Goal: Information Seeking & Learning: Learn about a topic

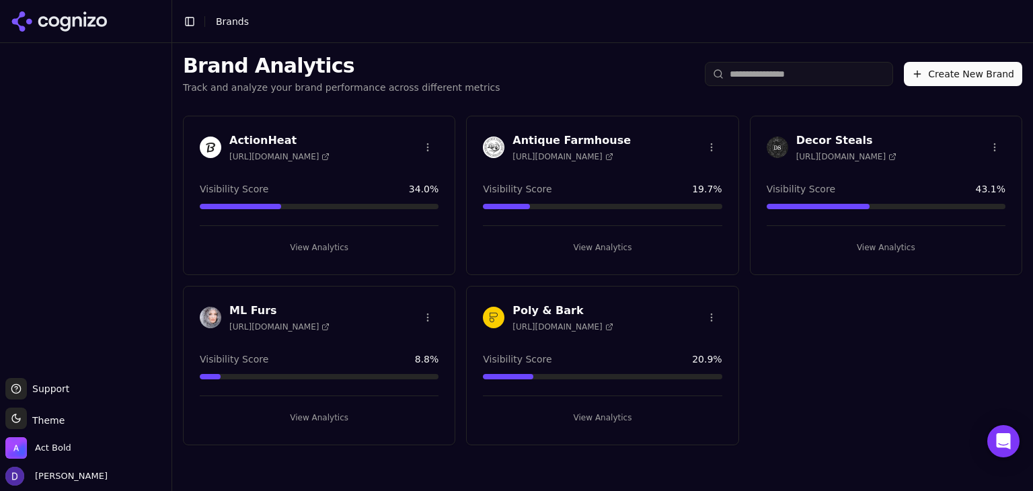
click at [564, 137] on h3 "Antique Farmhouse" at bounding box center [572, 141] width 118 height 16
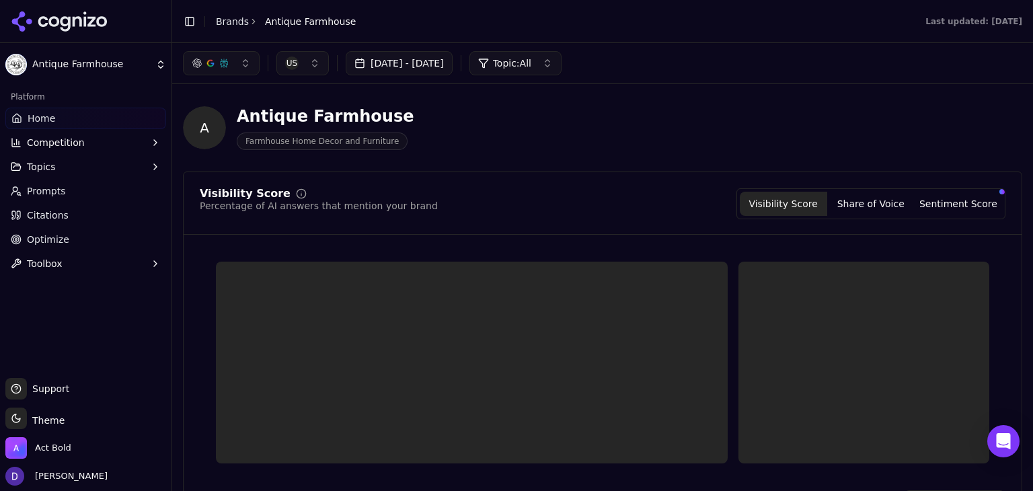
click at [433, 63] on button "[DATE] - [DATE]" at bounding box center [399, 63] width 107 height 24
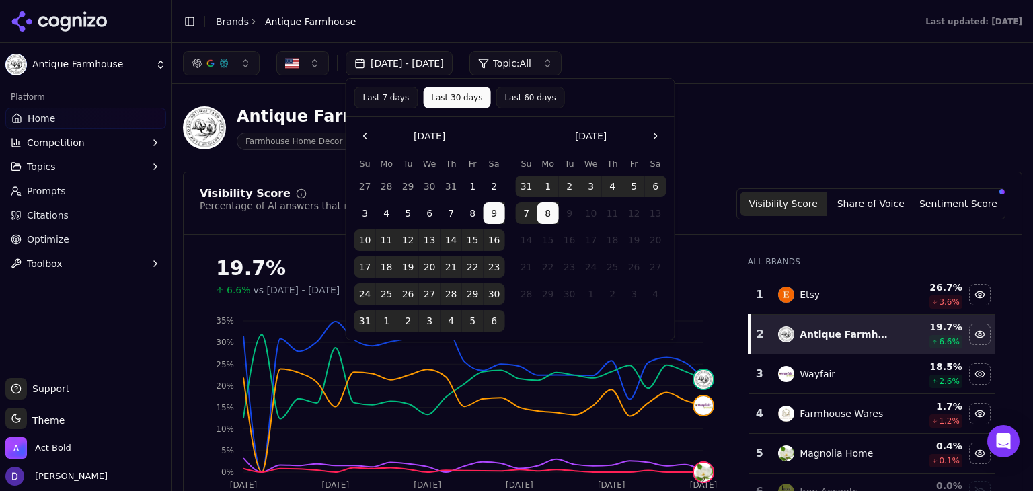
click at [476, 186] on button "1" at bounding box center [473, 187] width 22 height 22
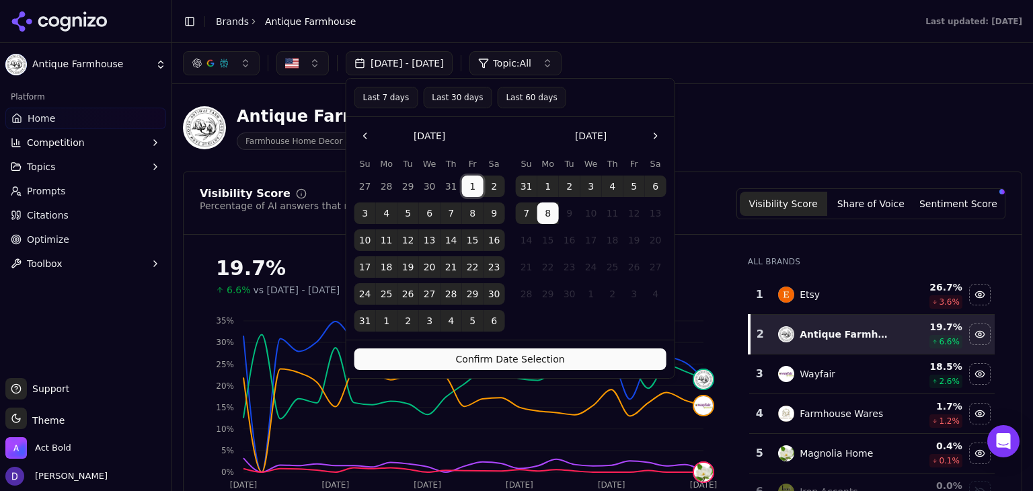
click at [365, 318] on button "31" at bounding box center [366, 321] width 22 height 22
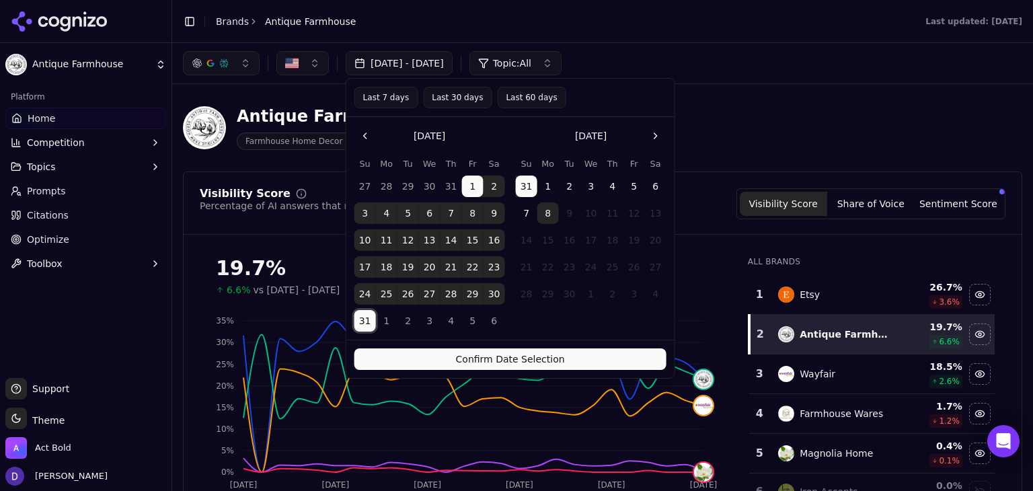
click at [451, 364] on button "Confirm Date Selection" at bounding box center [511, 359] width 312 height 22
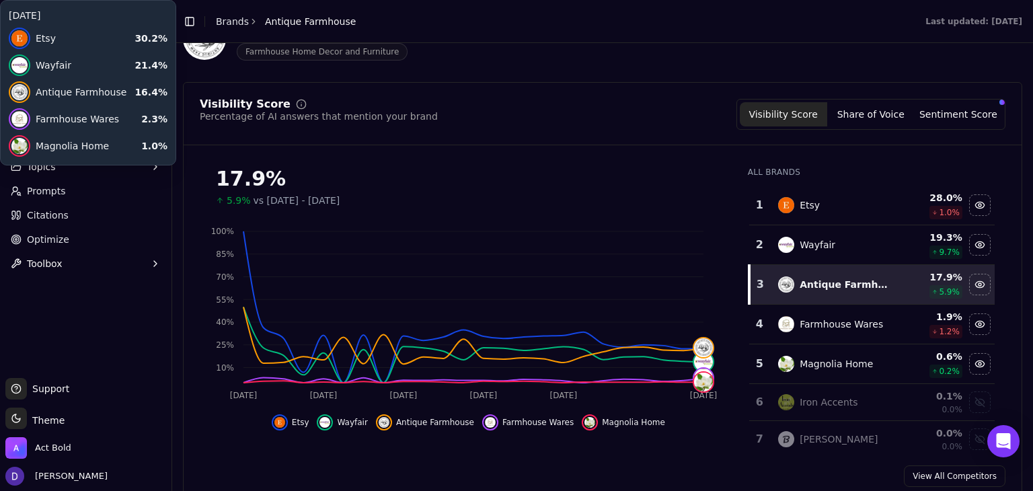
scroll to position [269, 0]
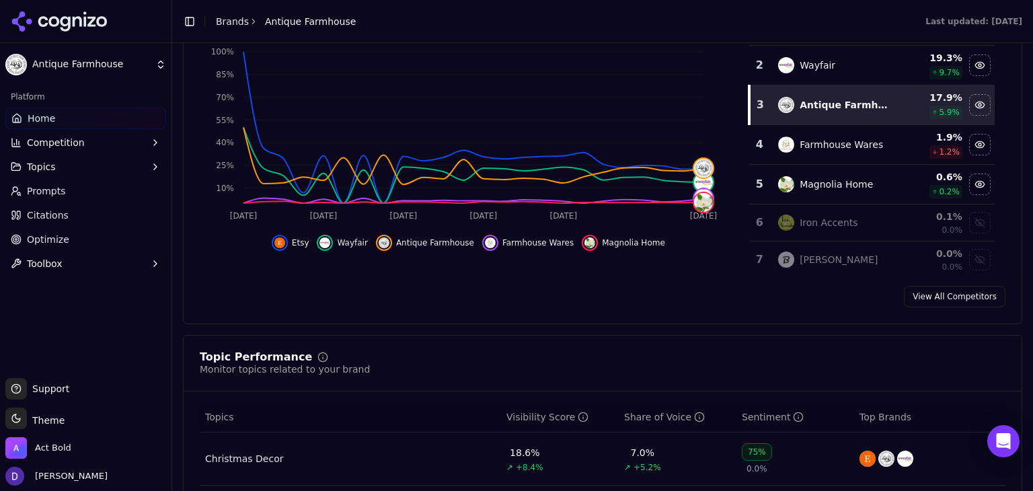
click at [940, 296] on link "View All Competitors" at bounding box center [955, 297] width 102 height 22
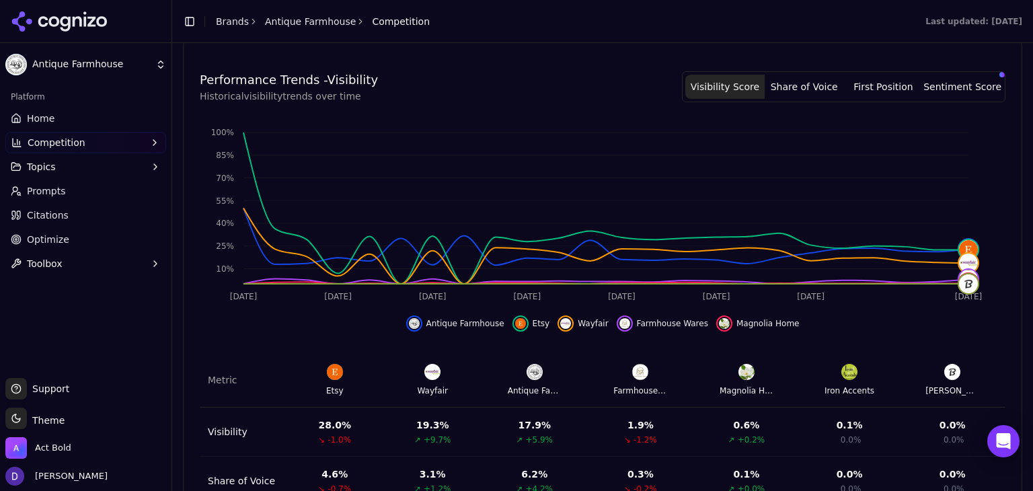
scroll to position [546, 0]
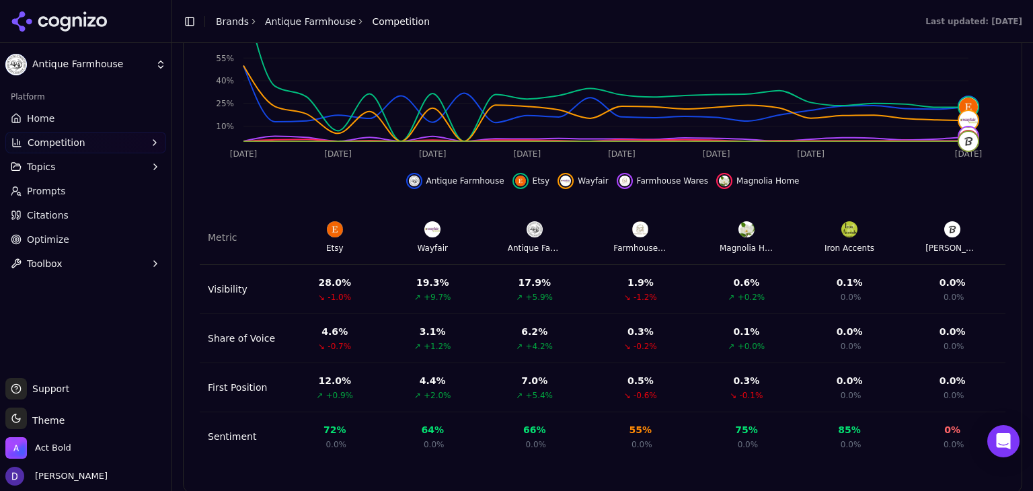
click at [639, 221] on img at bounding box center [640, 229] width 16 height 16
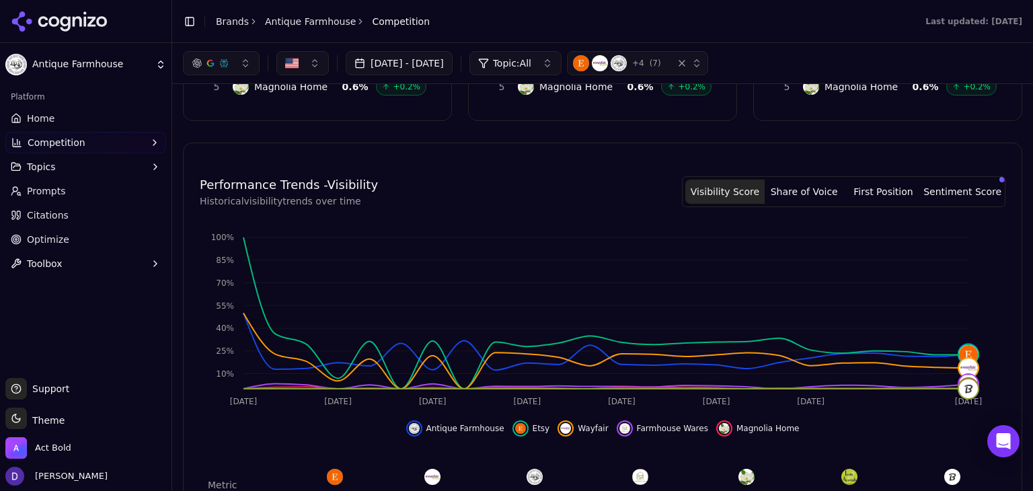
scroll to position [277, 0]
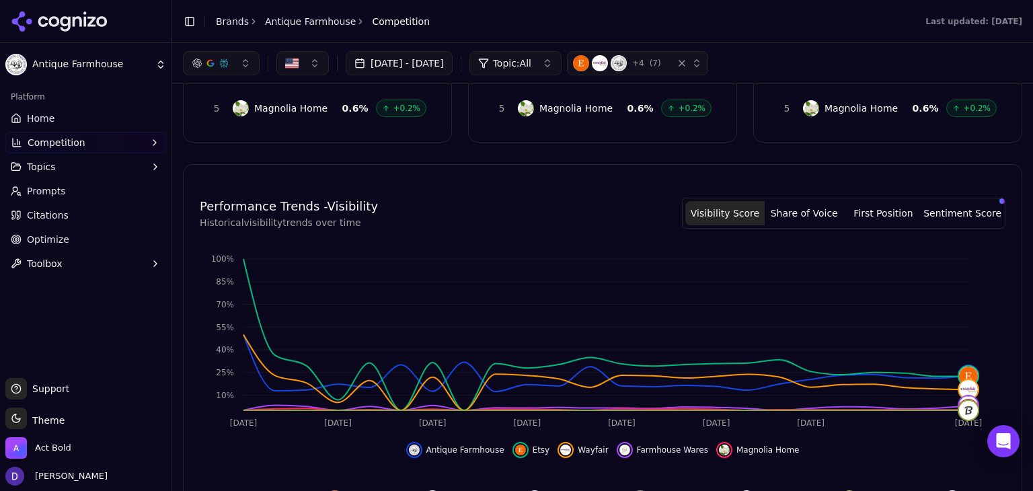
click at [44, 126] on link "Home" at bounding box center [85, 119] width 161 height 22
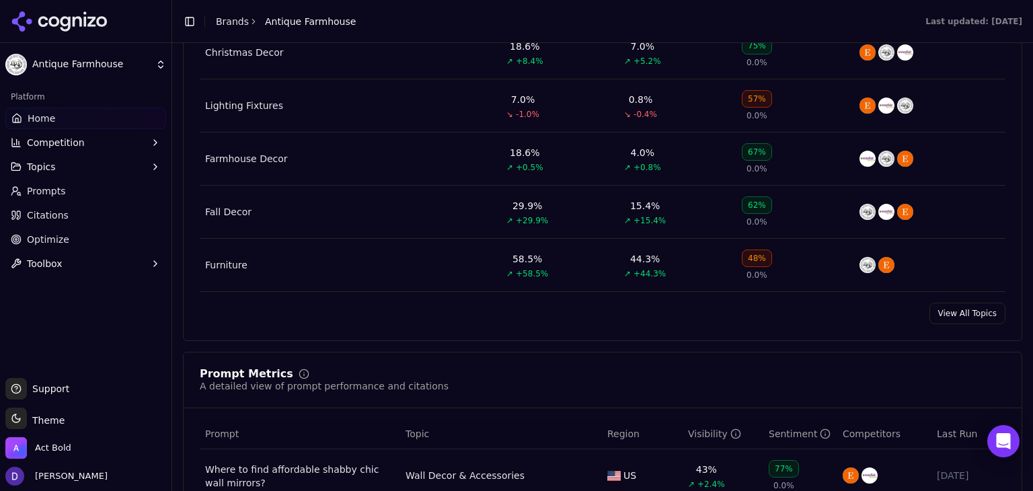
scroll to position [697, 0]
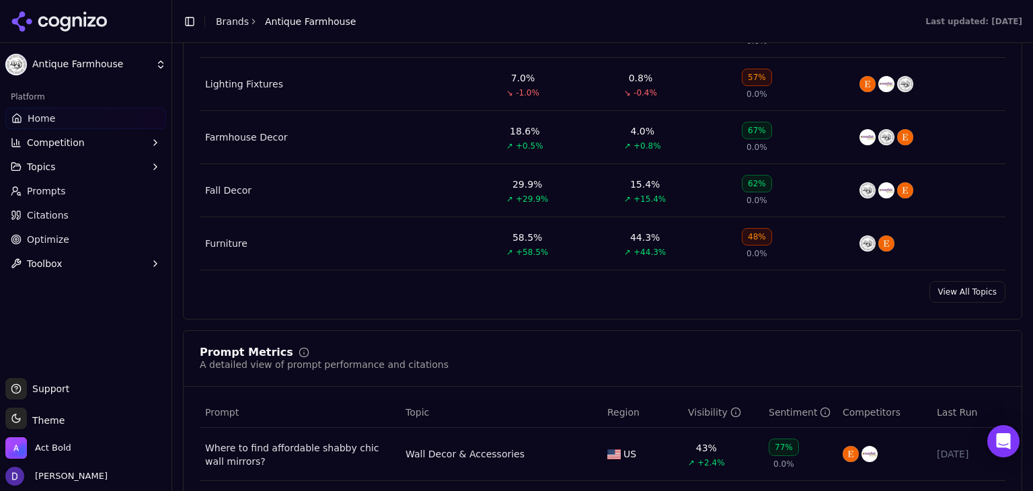
click at [963, 293] on link "View All Topics" at bounding box center [968, 292] width 76 height 22
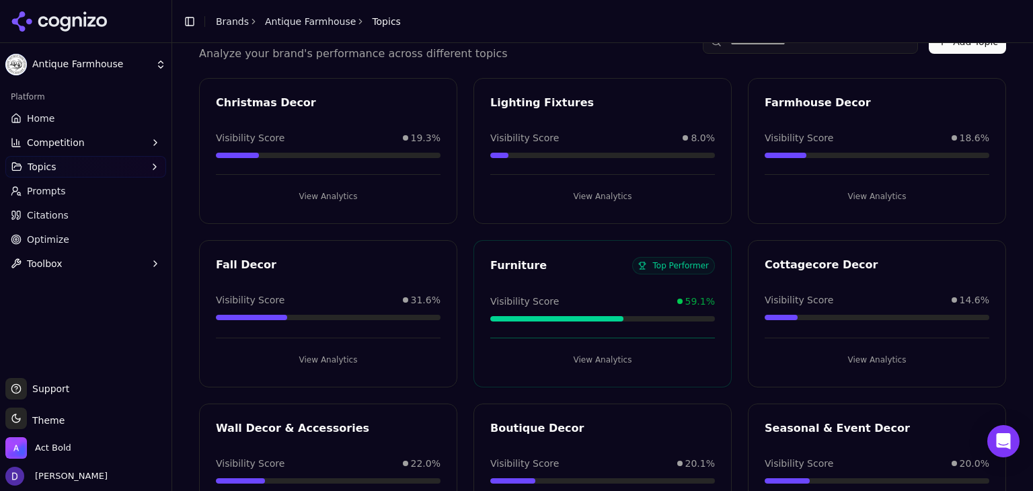
scroll to position [89, 0]
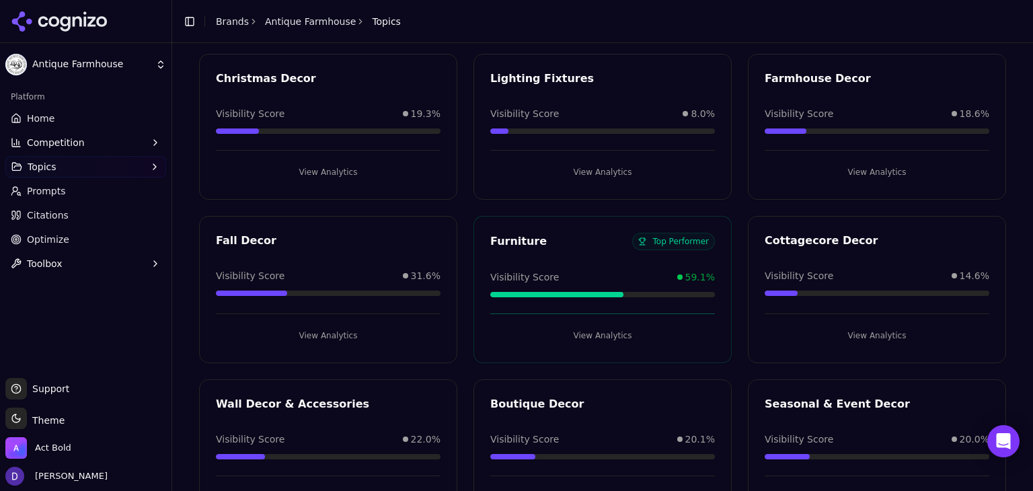
click at [595, 326] on button "View Analytics" at bounding box center [602, 336] width 225 height 22
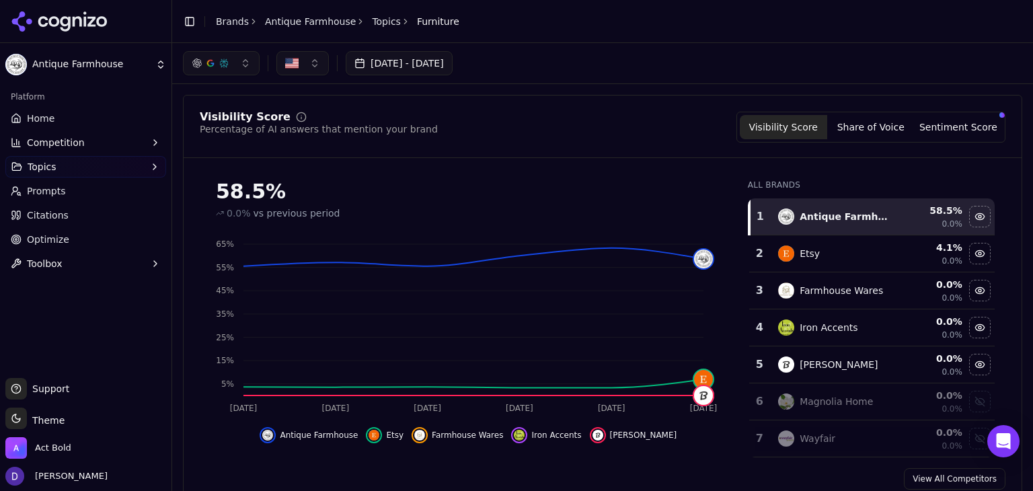
click at [875, 133] on button "Share of Voice" at bounding box center [870, 127] width 87 height 24
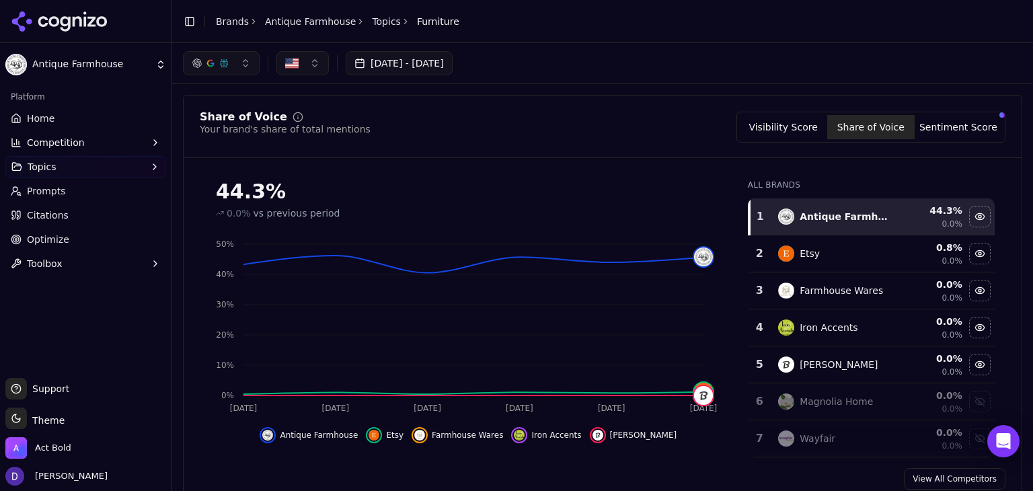
click at [791, 119] on button "Visibility Score" at bounding box center [783, 127] width 87 height 24
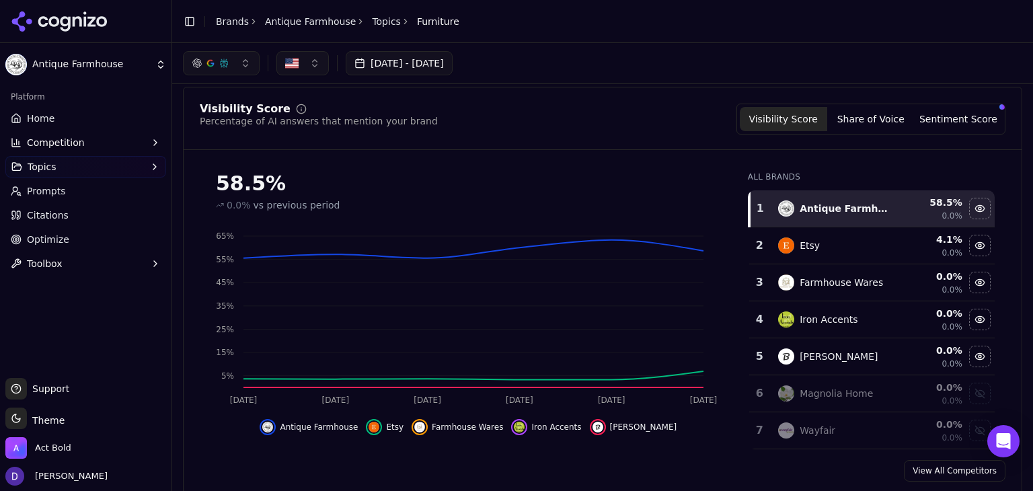
scroll to position [5, 0]
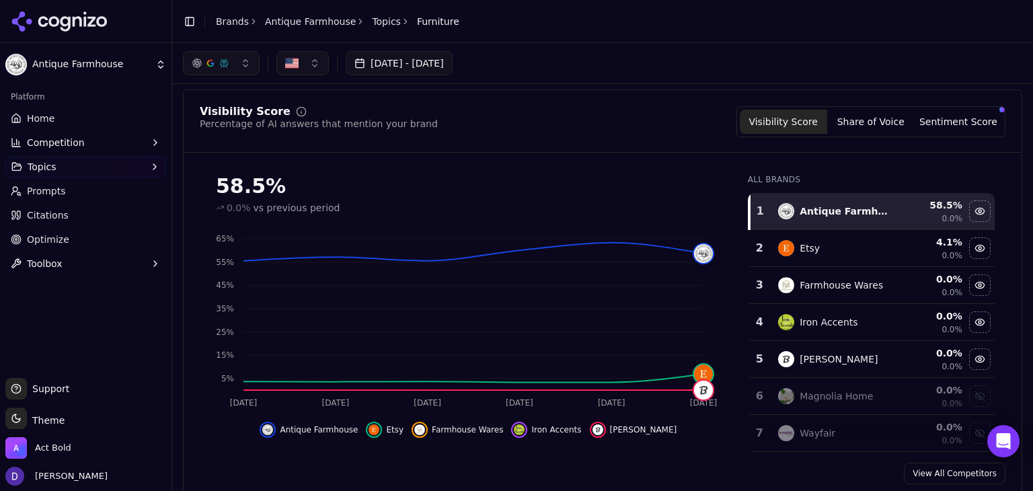
click at [772, 336] on tbody "1 Antique Farmhouse 58.5 % 0.0% 2 Etsy 4.1 % 0.0% 3 Farmhouse Wares 0.0 % 0.0% …" at bounding box center [872, 322] width 246 height 259
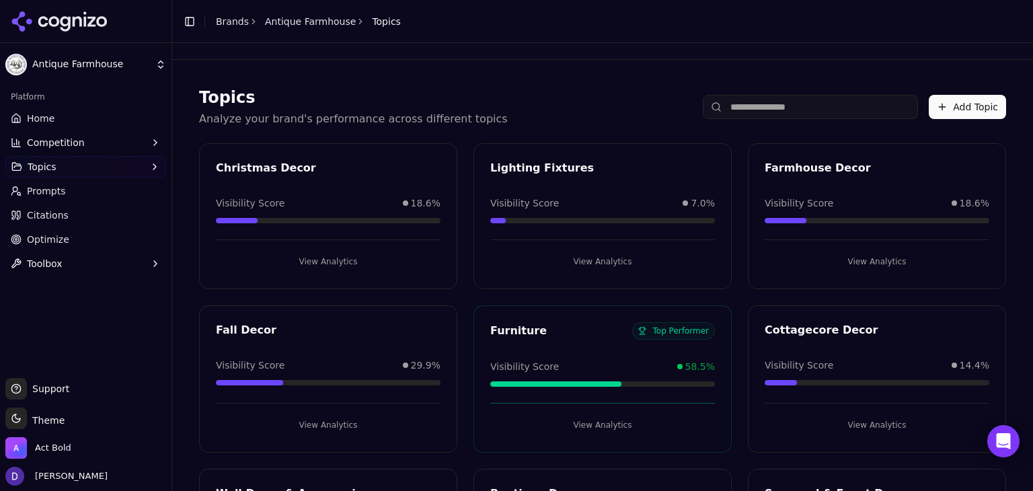
click at [583, 262] on button "View Analytics" at bounding box center [602, 262] width 225 height 22
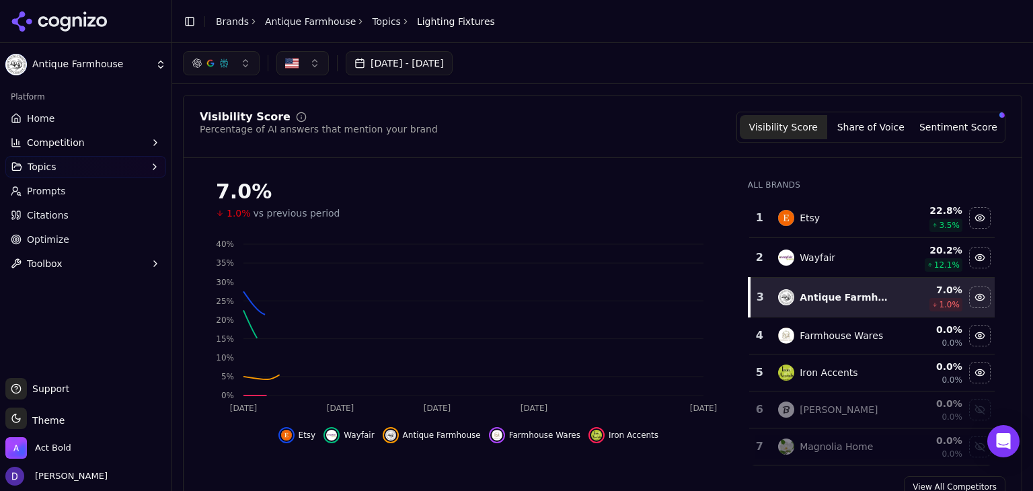
click at [864, 135] on button "Share of Voice" at bounding box center [870, 127] width 87 height 24
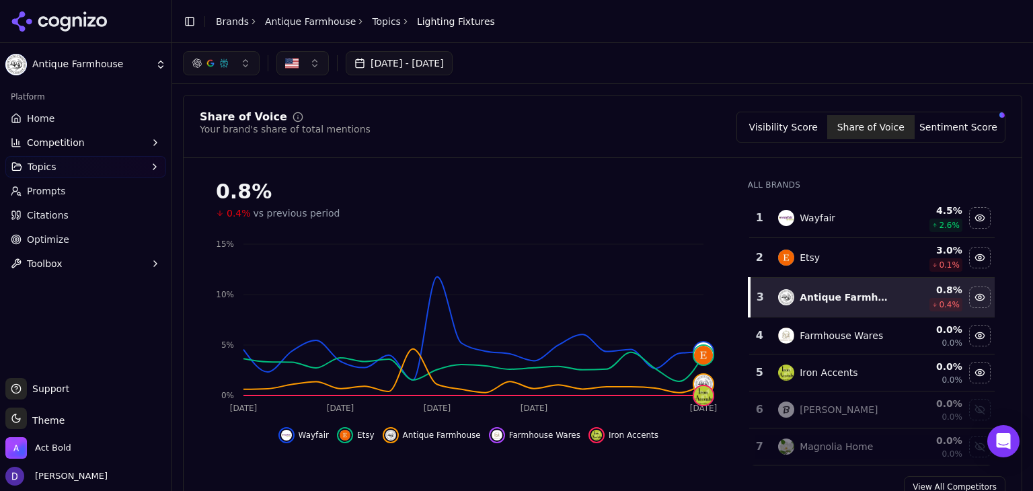
click at [821, 124] on button "Visibility Score" at bounding box center [783, 127] width 87 height 24
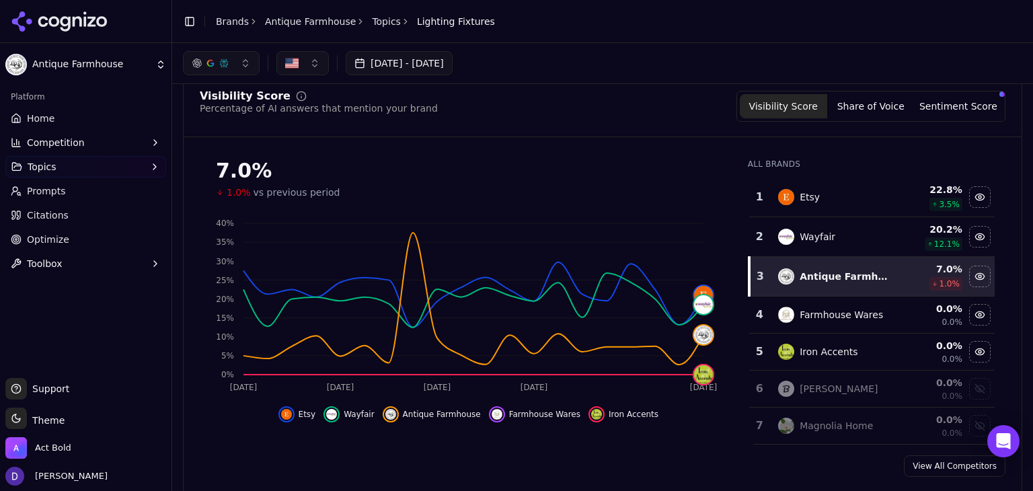
scroll to position [32, 0]
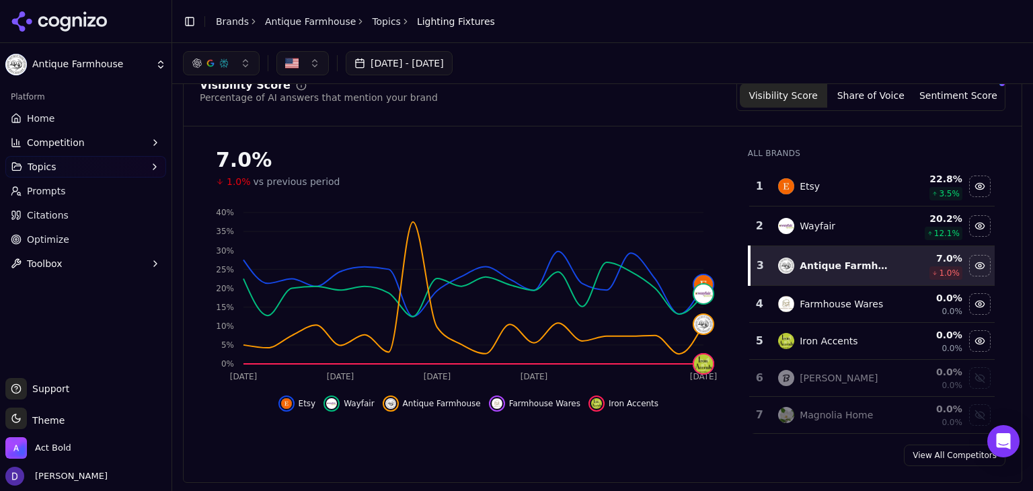
click at [70, 114] on link "Home" at bounding box center [85, 119] width 161 height 22
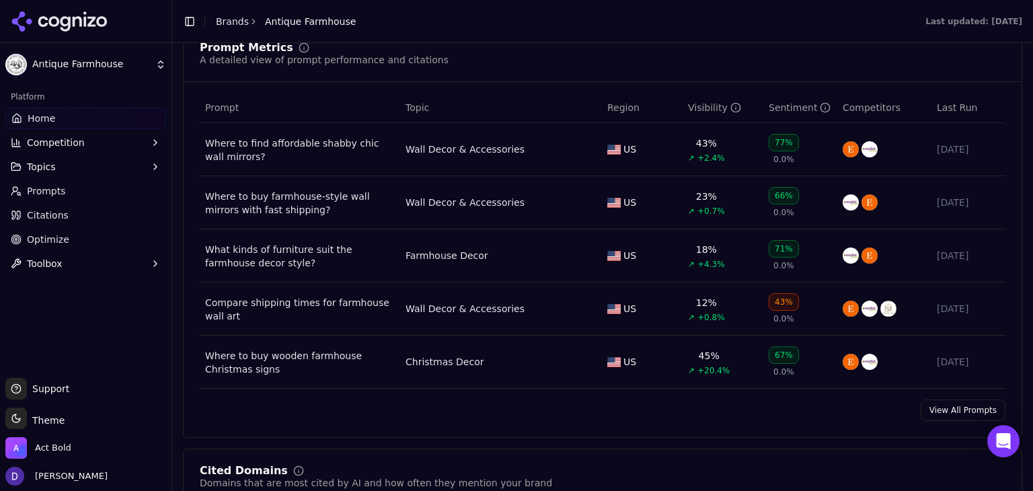
scroll to position [1028, 0]
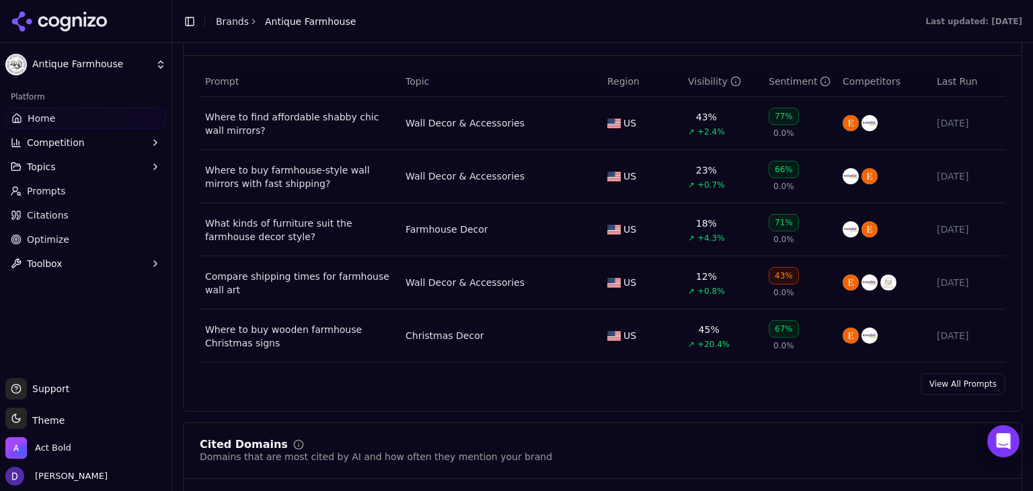
click at [939, 383] on link "View All Prompts" at bounding box center [963, 384] width 85 height 22
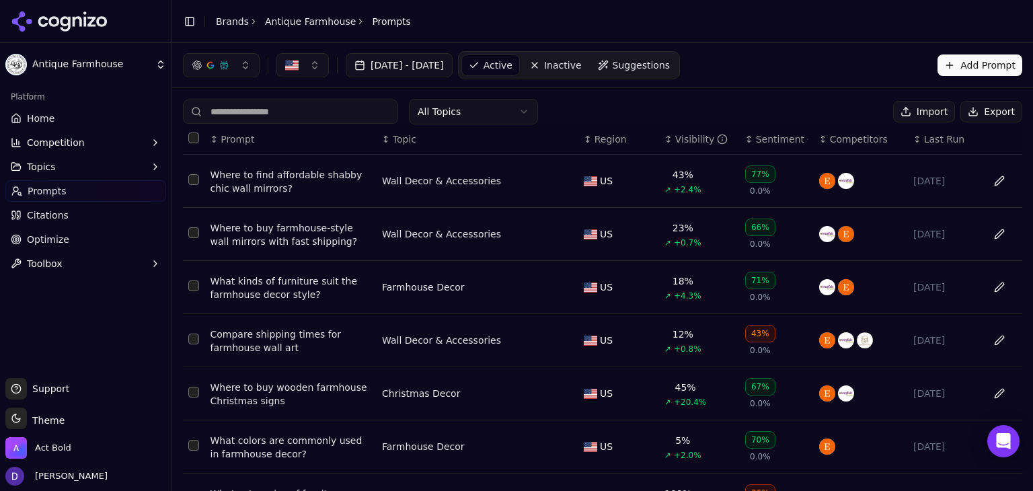
click at [1006, 108] on button "Export" at bounding box center [992, 112] width 62 height 22
click at [52, 121] on link "Home" at bounding box center [85, 119] width 161 height 22
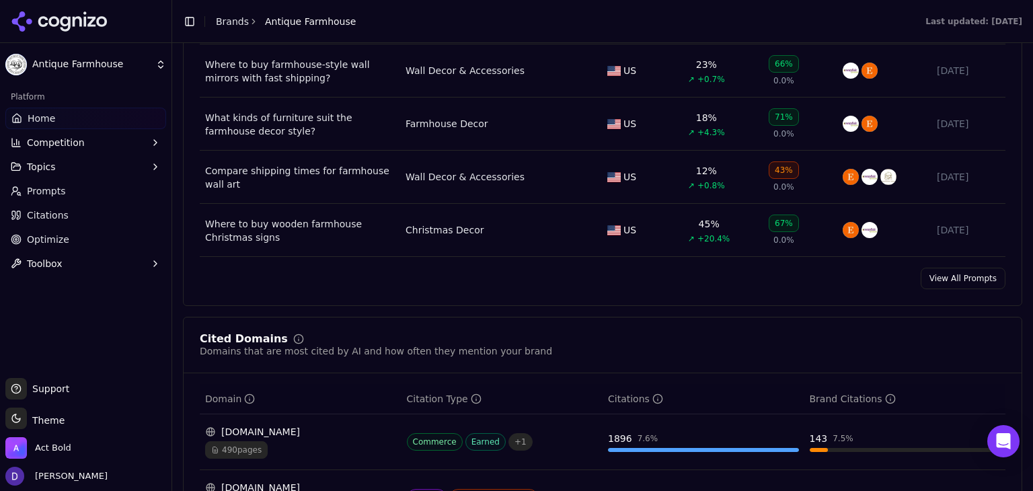
scroll to position [1403, 0]
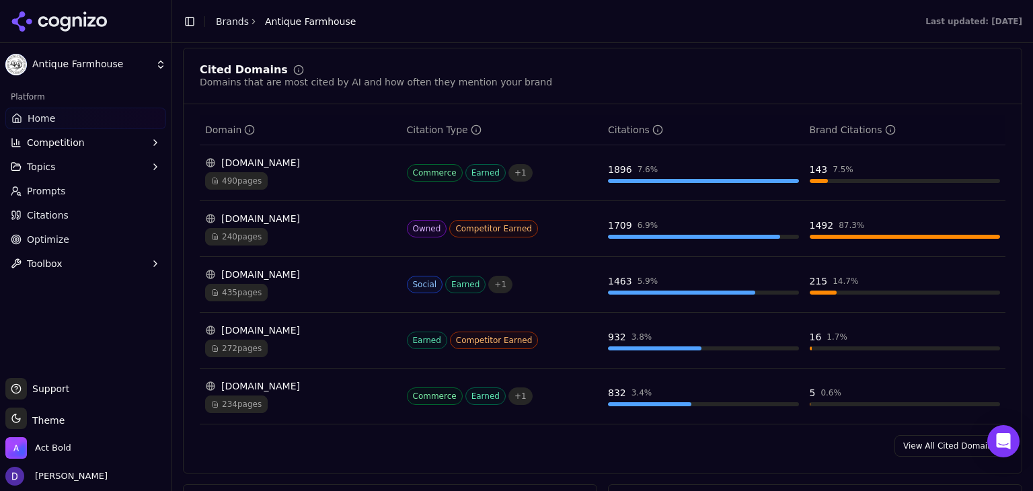
click at [965, 442] on link "View All Cited Domains" at bounding box center [950, 446] width 111 height 22
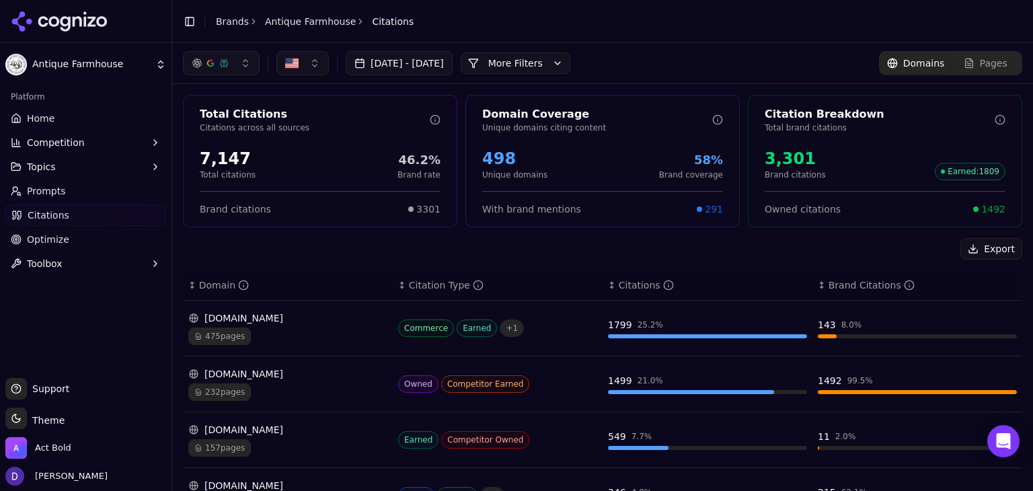
click at [88, 118] on link "Home" at bounding box center [85, 119] width 161 height 22
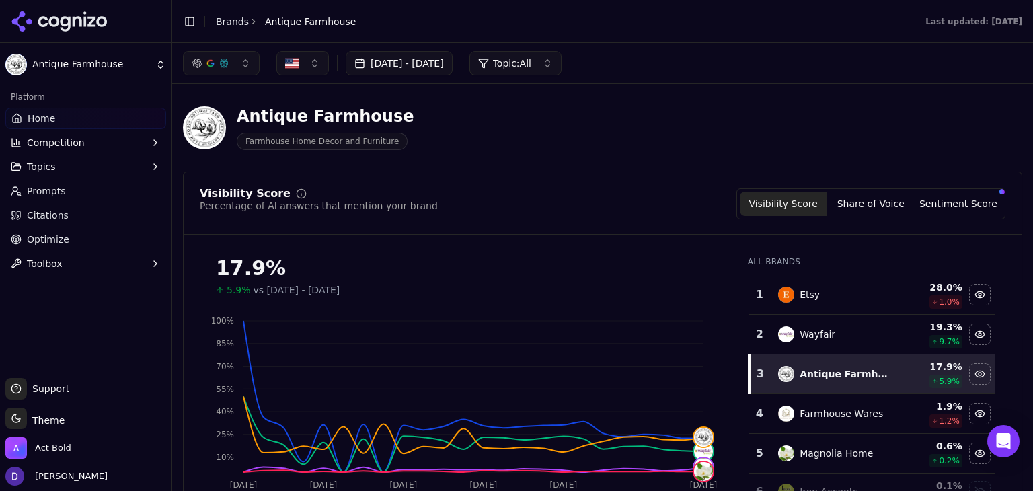
click at [957, 200] on button "Sentiment Score" at bounding box center [958, 204] width 87 height 24
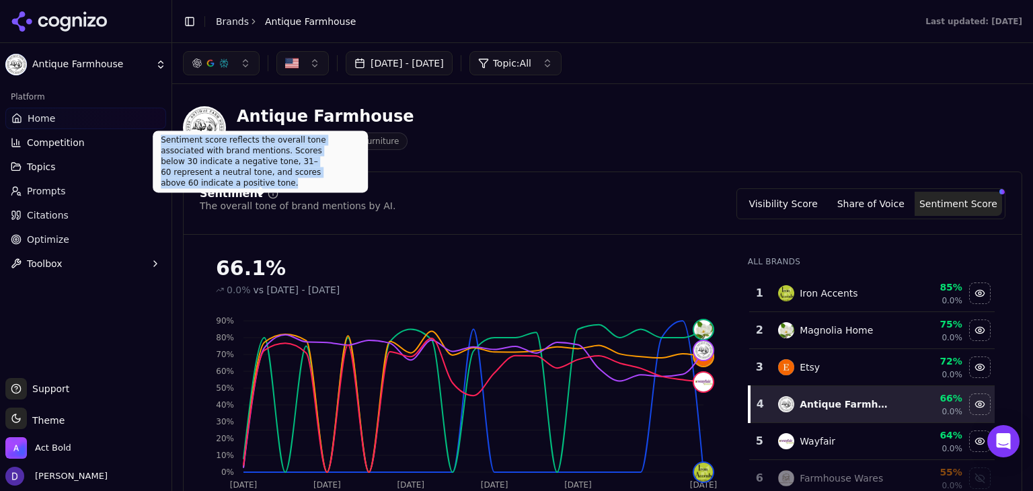
drag, startPoint x: 328, startPoint y: 172, endPoint x: 159, endPoint y: 141, distance: 172.5
click at [159, 141] on div "Sentiment score reflects the overall tone associated with brand mentions. Score…" at bounding box center [260, 162] width 215 height 62
copy div "Sentiment score reflects the overall tone associated with brand mentions. Score…"
drag, startPoint x: 321, startPoint y: 173, endPoint x: 161, endPoint y: 141, distance: 163.2
click at [161, 141] on div "Sentiment score reflects the overall tone associated with brand mentions. Score…" at bounding box center [260, 162] width 215 height 62
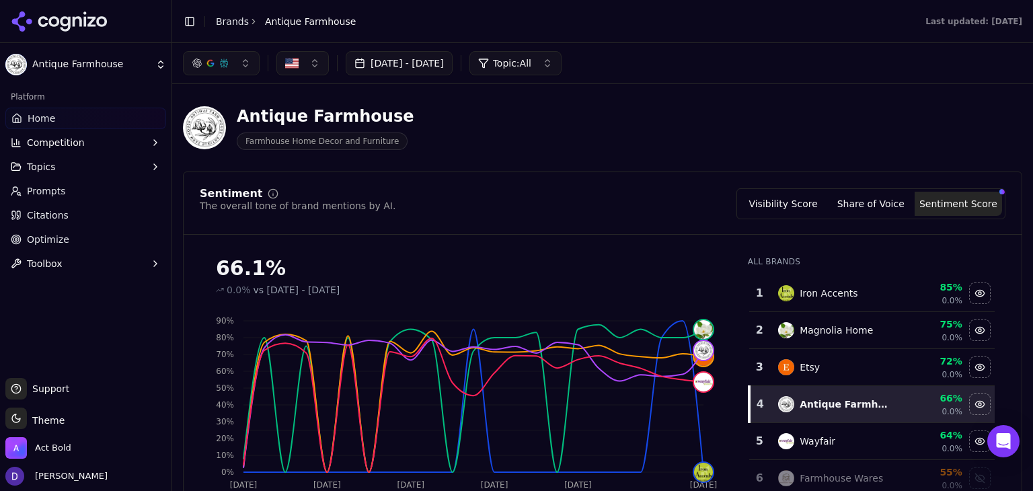
drag, startPoint x: 774, startPoint y: 197, endPoint x: 657, endPoint y: 192, distance: 117.2
click at [774, 197] on button "Visibility Score" at bounding box center [783, 204] width 87 height 24
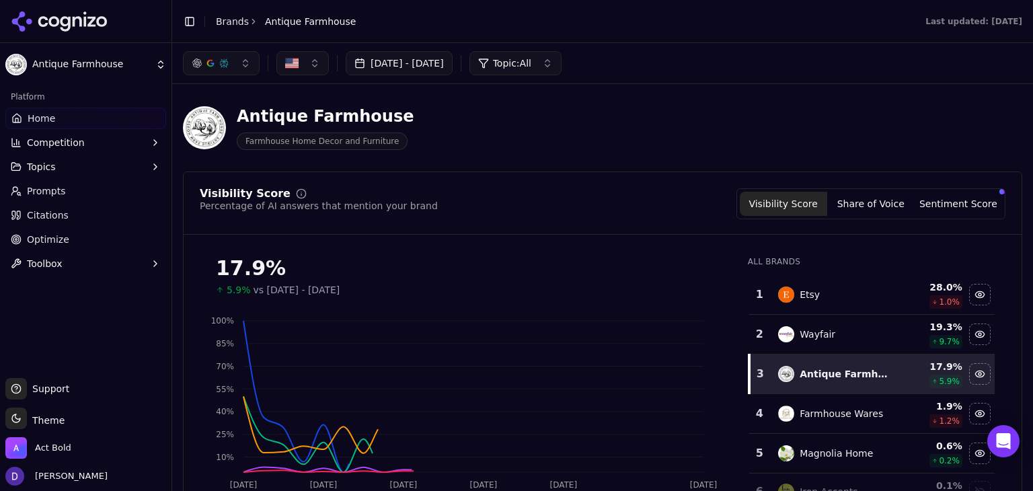
click at [394, 55] on button "[DATE] - [DATE]" at bounding box center [399, 63] width 107 height 24
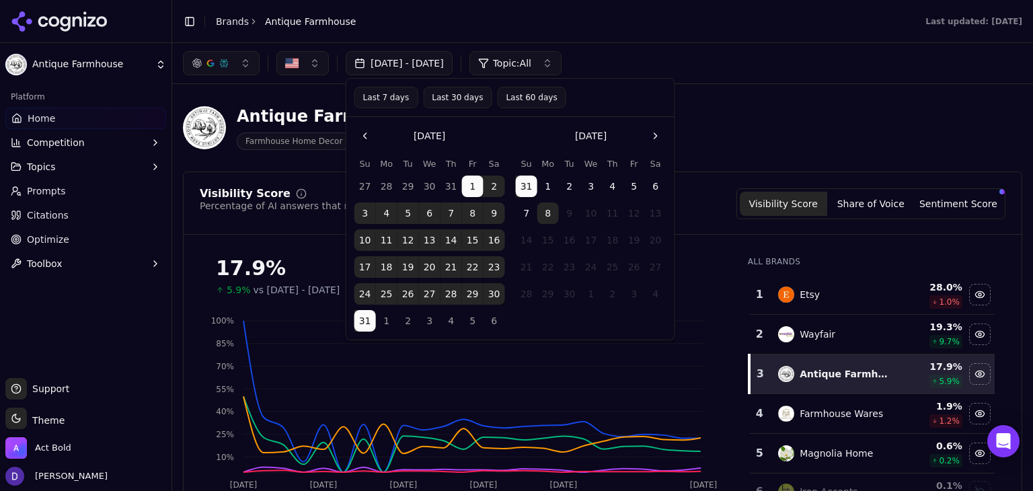
click at [391, 107] on button "Last 7 days" at bounding box center [387, 98] width 64 height 22
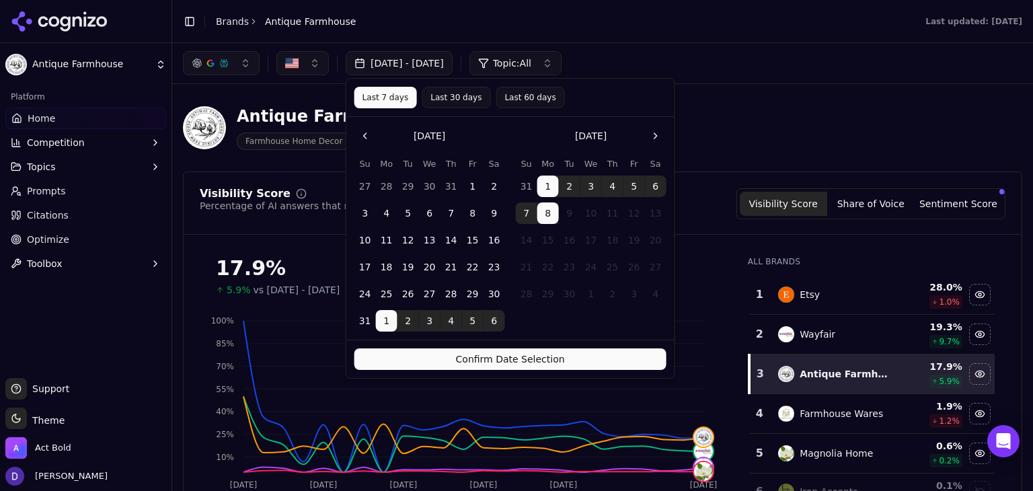
drag, startPoint x: 479, startPoint y: 343, endPoint x: 490, endPoint y: 357, distance: 18.2
click at [479, 343] on div "Confirm Date Selection" at bounding box center [510, 359] width 328 height 38
click at [491, 357] on button "Confirm Date Selection" at bounding box center [511, 359] width 312 height 22
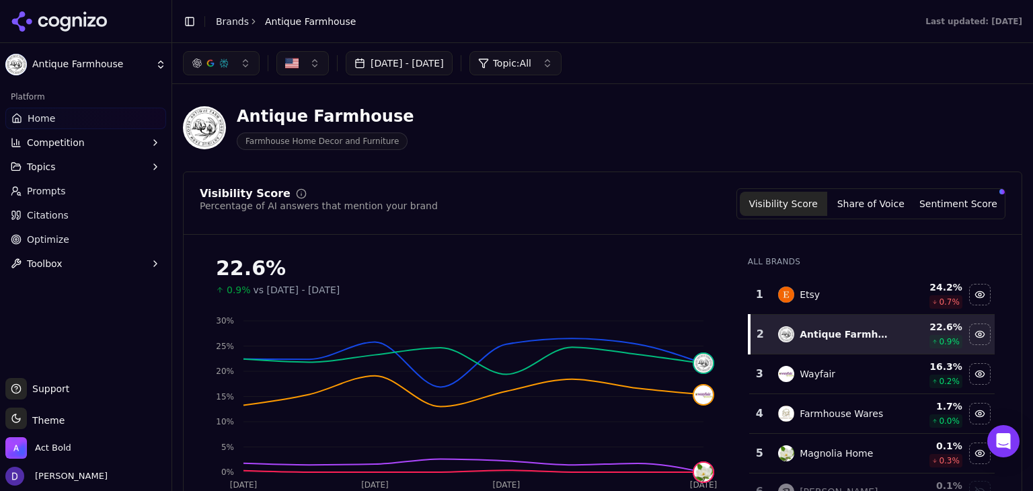
click at [227, 22] on link "Brands" at bounding box center [232, 21] width 33 height 11
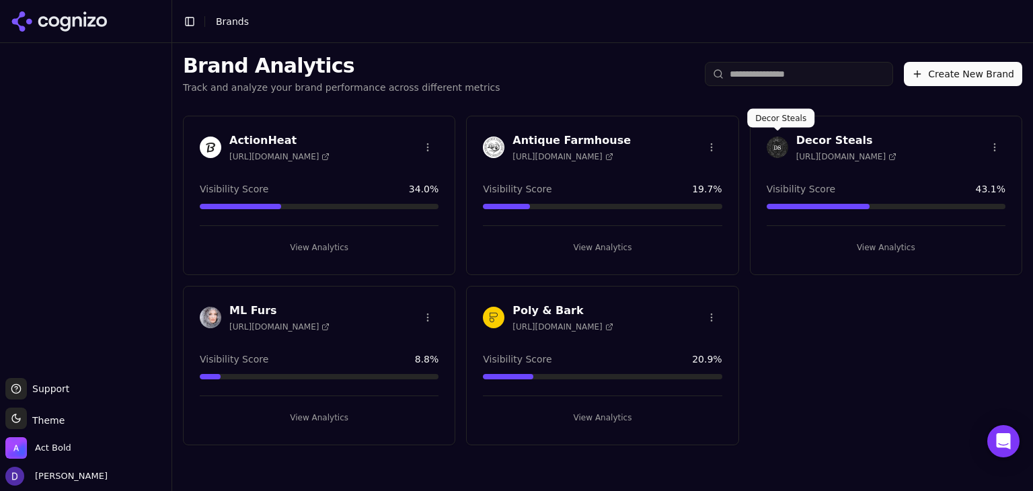
click at [808, 141] on h3 "Decor Steals" at bounding box center [847, 141] width 100 height 16
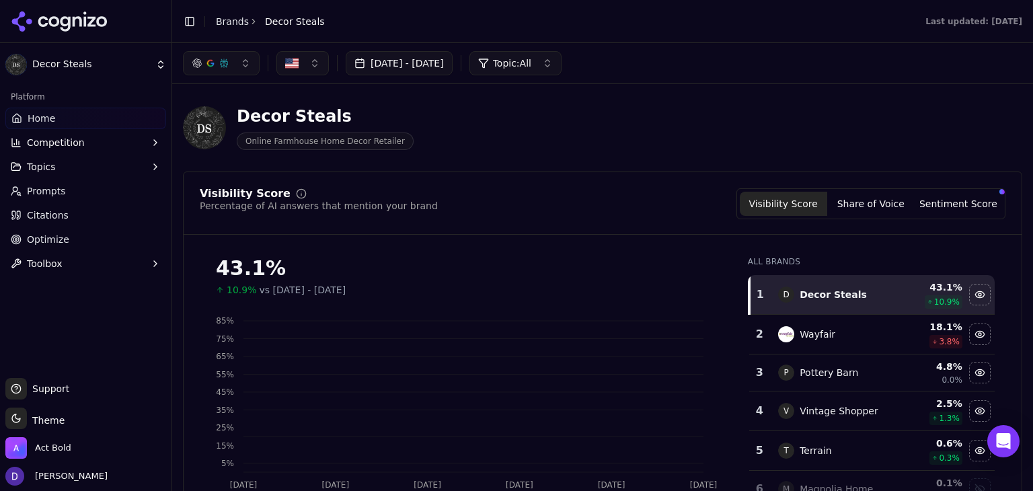
click at [434, 59] on button "[DATE] - [DATE]" at bounding box center [399, 63] width 107 height 24
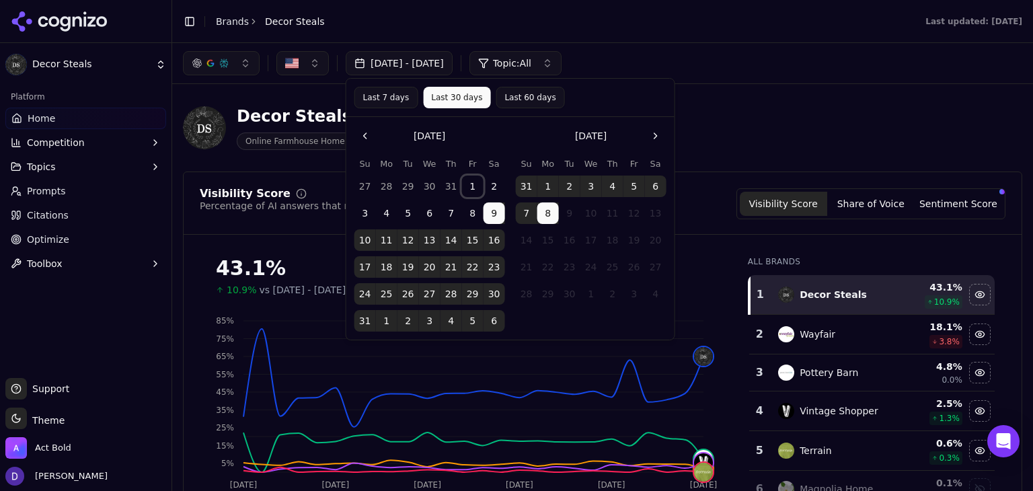
click at [472, 184] on button "1" at bounding box center [473, 187] width 22 height 22
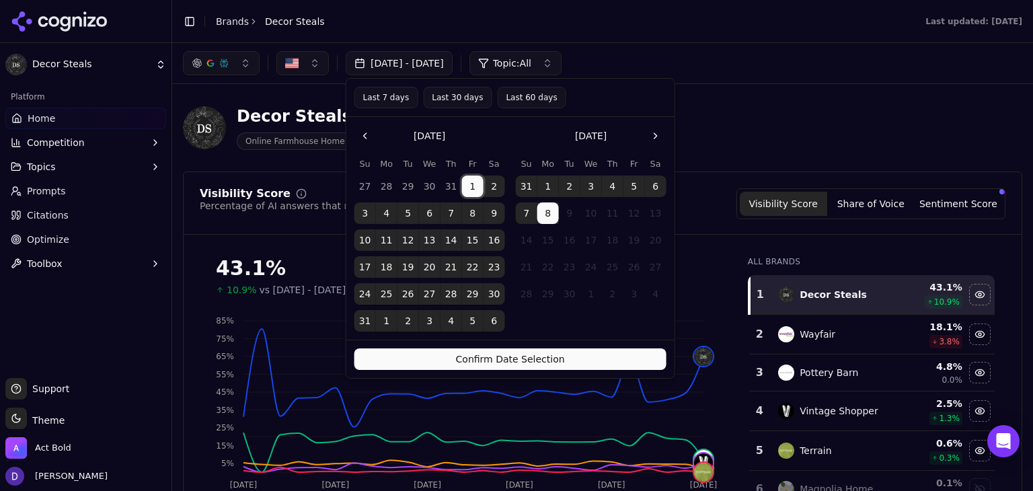
click at [370, 322] on button "31" at bounding box center [366, 321] width 22 height 22
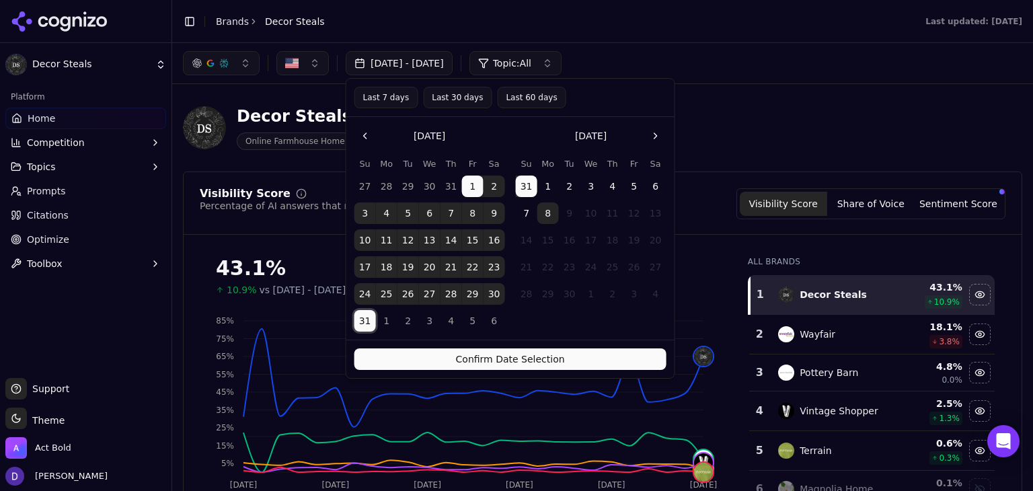
click at [466, 364] on button "Confirm Date Selection" at bounding box center [511, 359] width 312 height 22
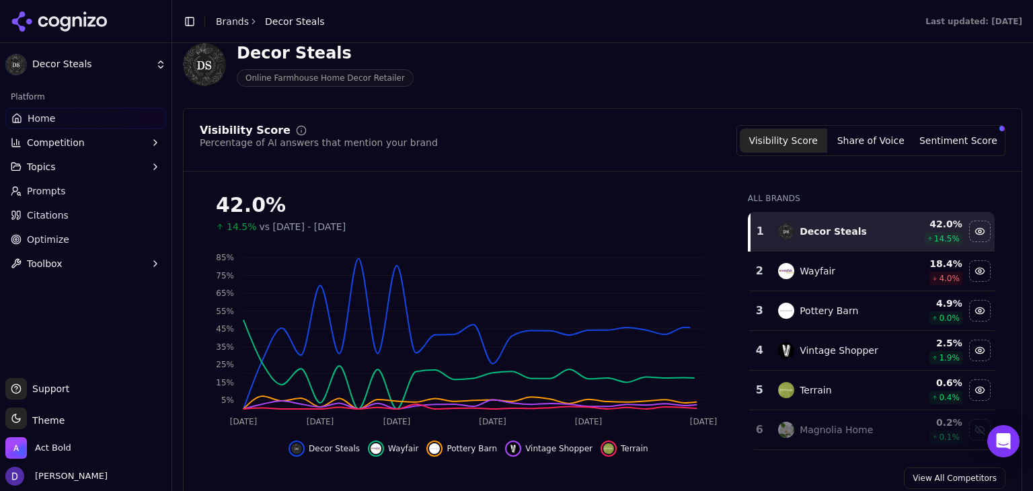
scroll to position [89, 0]
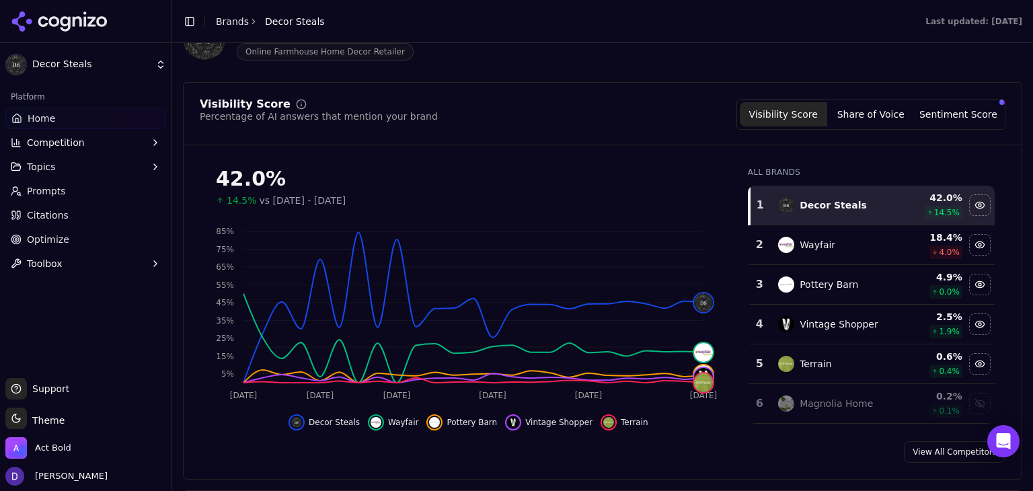
click at [935, 113] on button "Sentiment Score" at bounding box center [958, 114] width 87 height 24
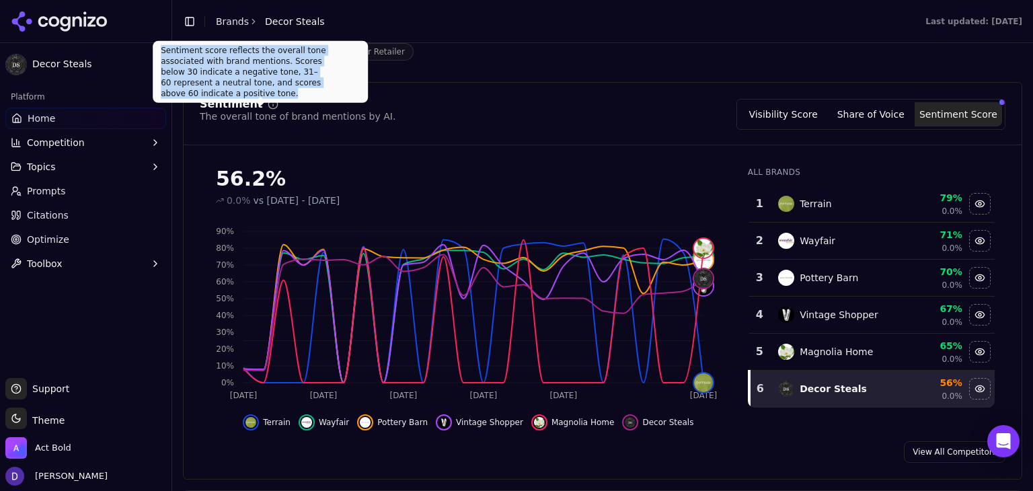
drag, startPoint x: 320, startPoint y: 82, endPoint x: 159, endPoint y: 48, distance: 164.9
click at [159, 48] on div "Sentiment score reflects the overall tone associated with brand mentions. Score…" at bounding box center [260, 72] width 215 height 62
copy div "Sentiment score reflects the overall tone associated with brand mentions. Score…"
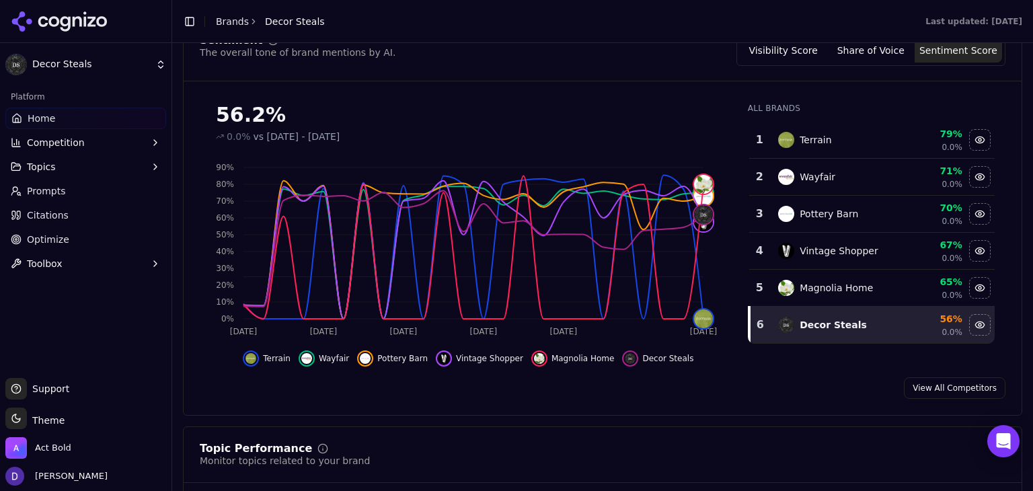
scroll to position [179, 0]
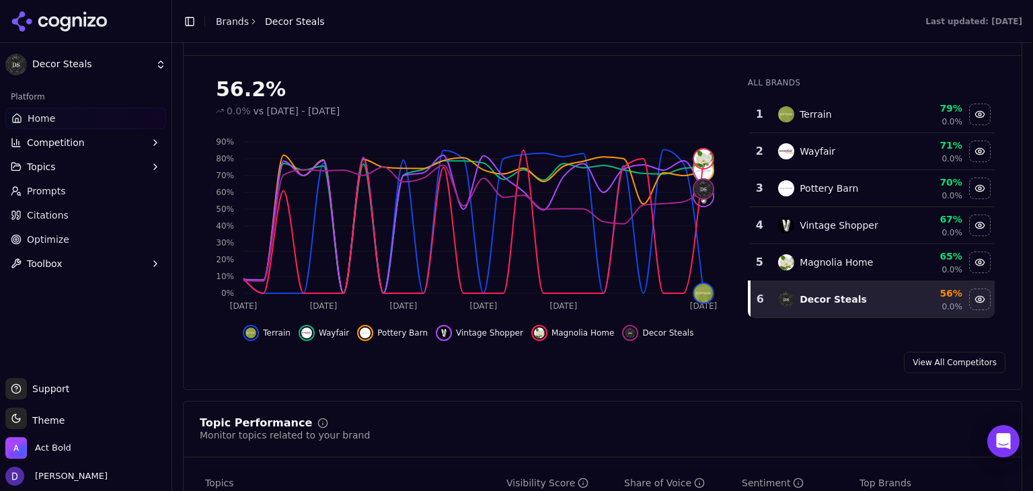
click at [924, 364] on link "View All Competitors" at bounding box center [955, 363] width 102 height 22
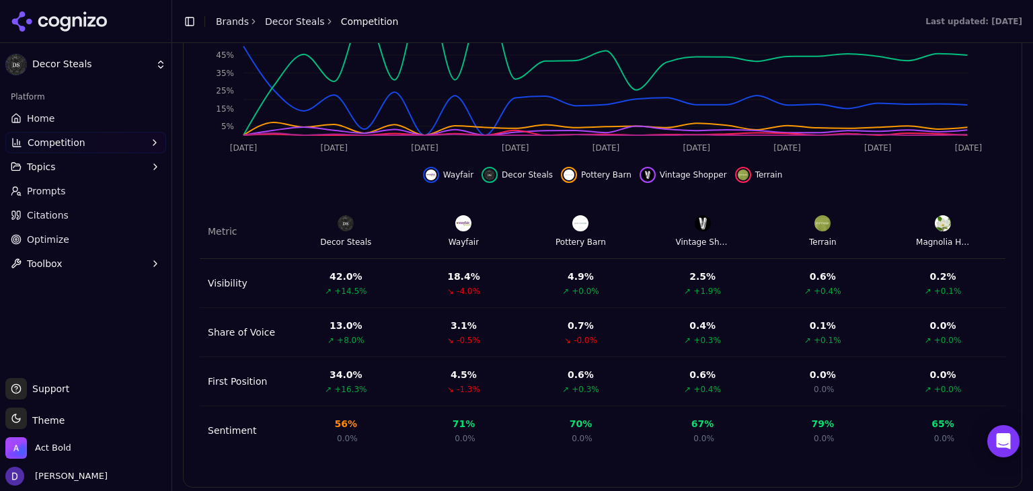
scroll to position [546, 0]
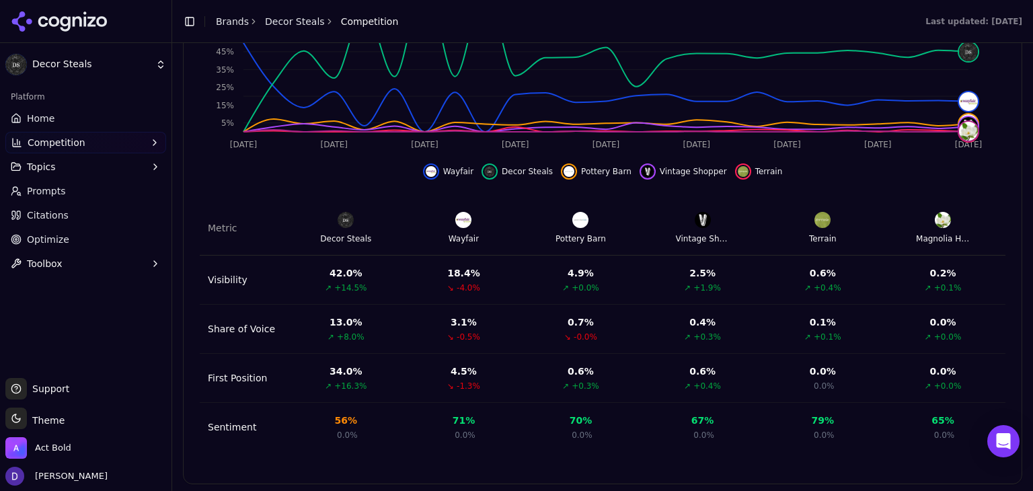
click at [690, 237] on div "Vintage Shopper" at bounding box center [703, 238] width 54 height 11
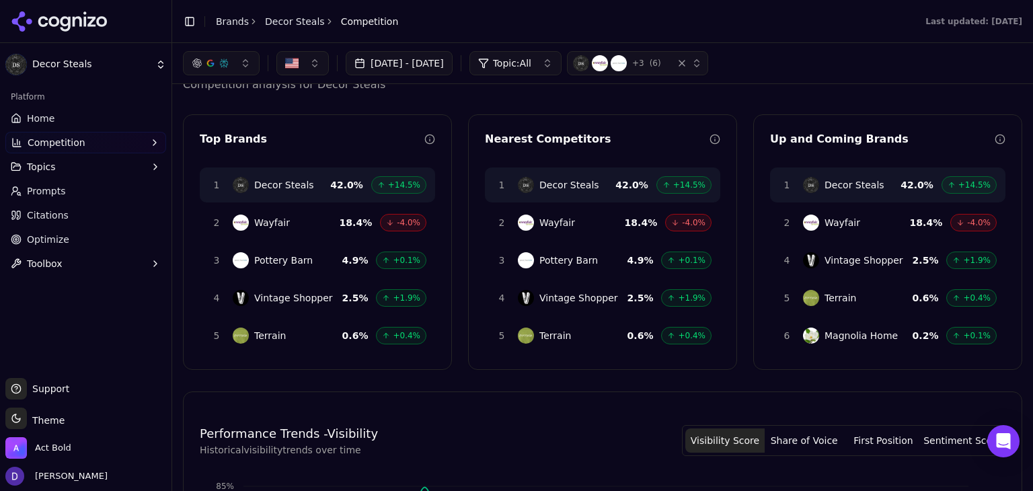
scroll to position [0, 0]
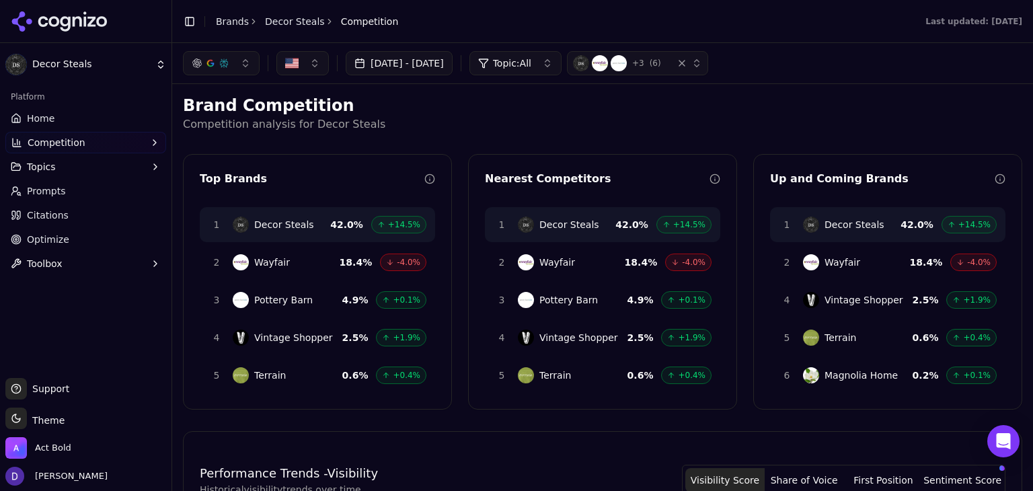
click at [57, 120] on link "Home" at bounding box center [85, 119] width 161 height 22
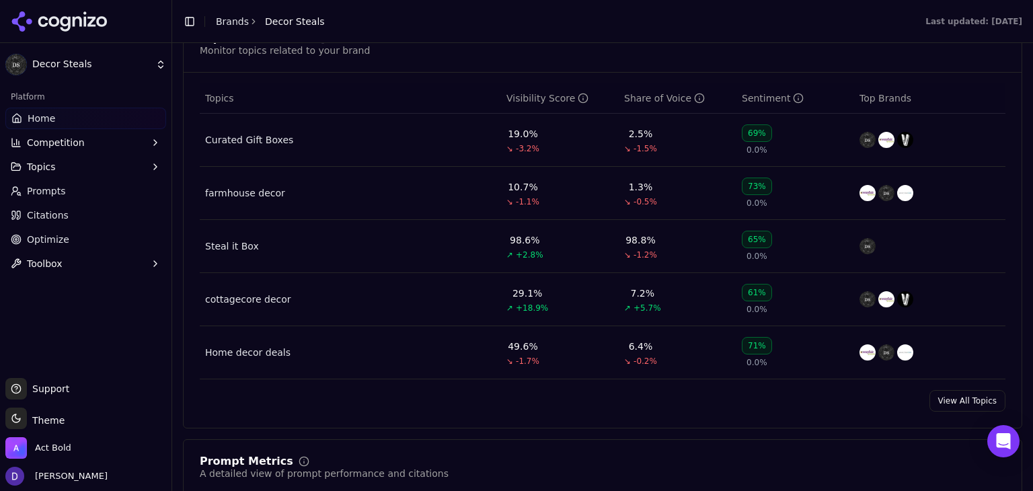
scroll to position [590, 0]
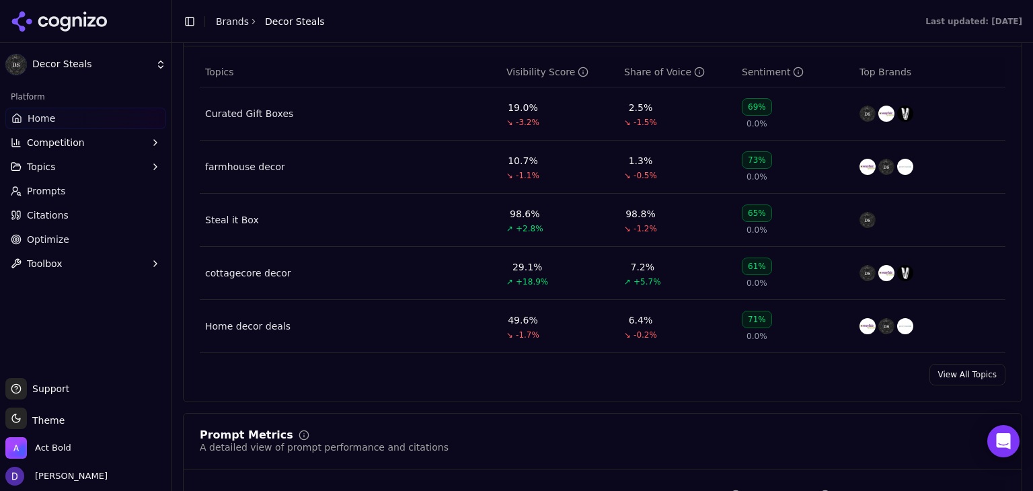
click at [961, 383] on link "View All Topics" at bounding box center [968, 375] width 76 height 22
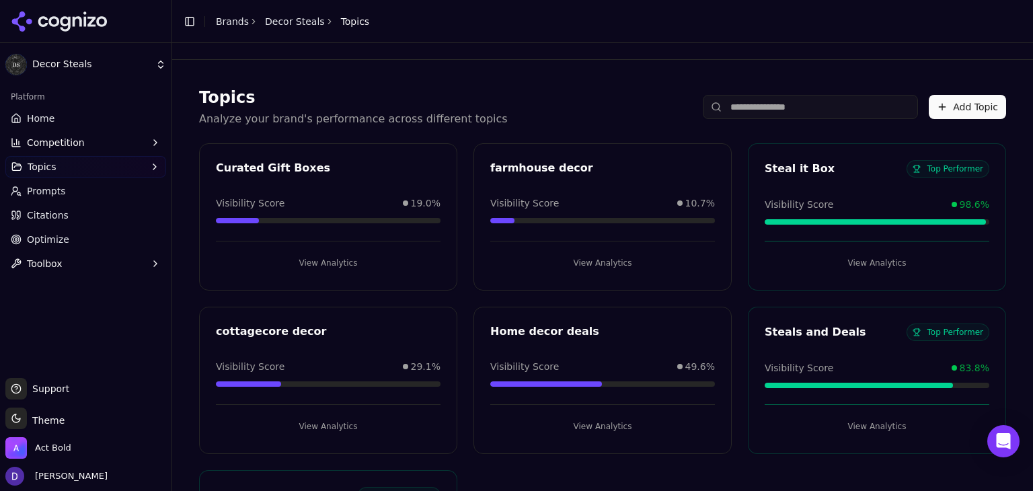
click at [878, 264] on button "View Analytics" at bounding box center [877, 263] width 225 height 22
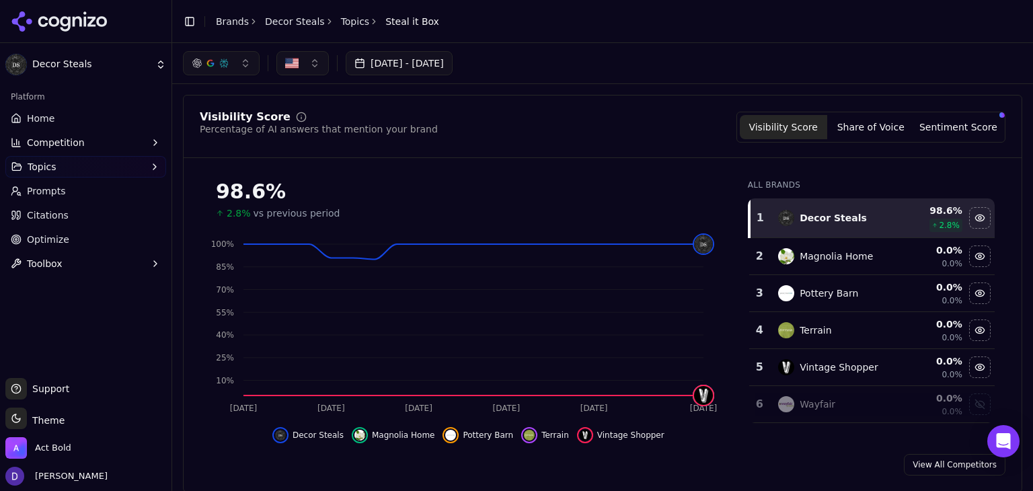
click at [863, 116] on button "Share of Voice" at bounding box center [870, 127] width 87 height 24
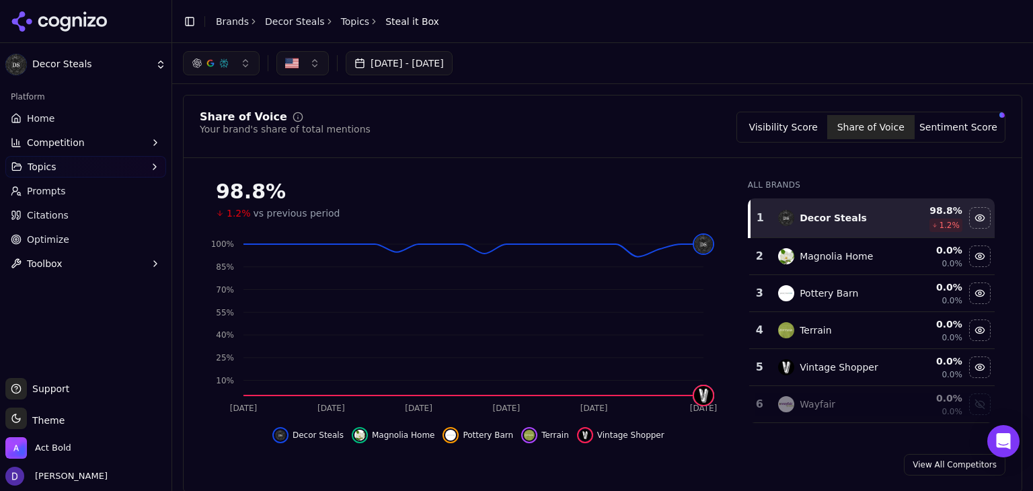
click at [802, 131] on button "Visibility Score" at bounding box center [783, 127] width 87 height 24
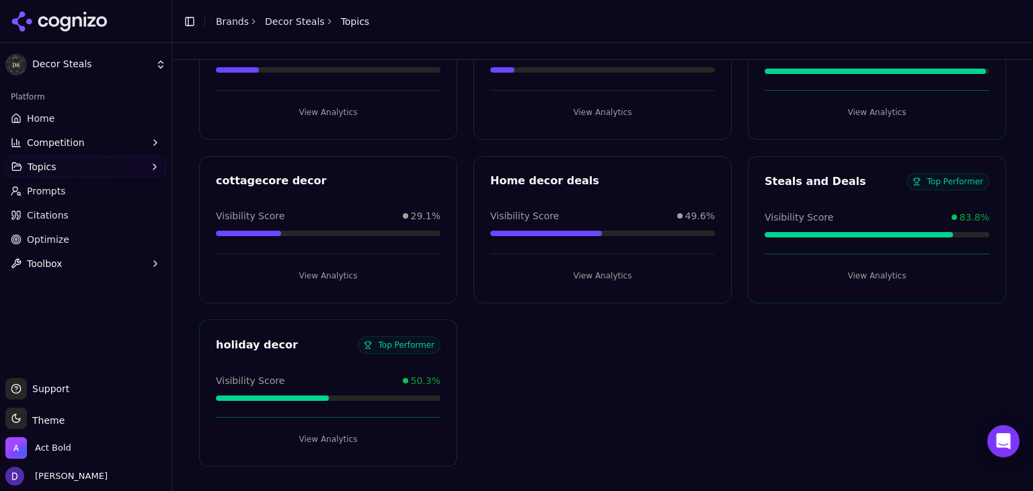
scroll to position [61, 0]
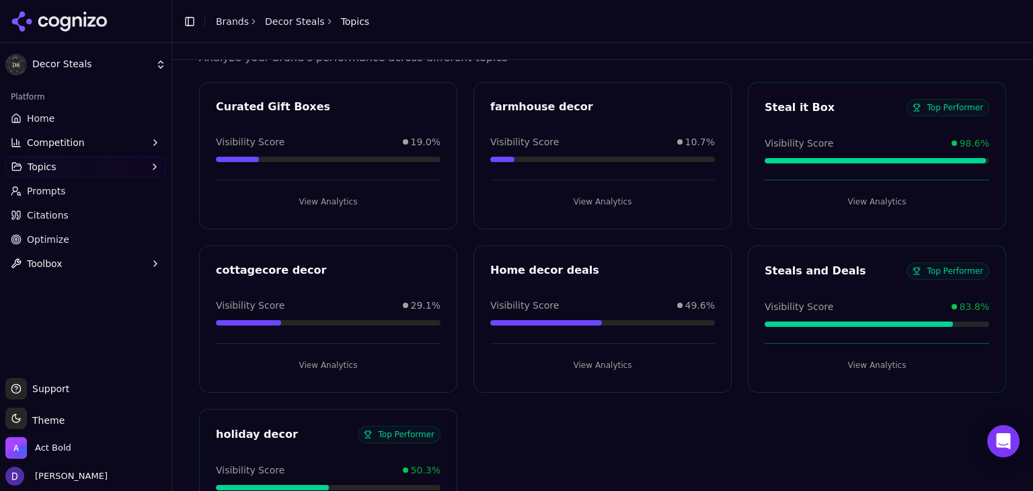
click at [574, 200] on button "View Analytics" at bounding box center [602, 202] width 225 height 22
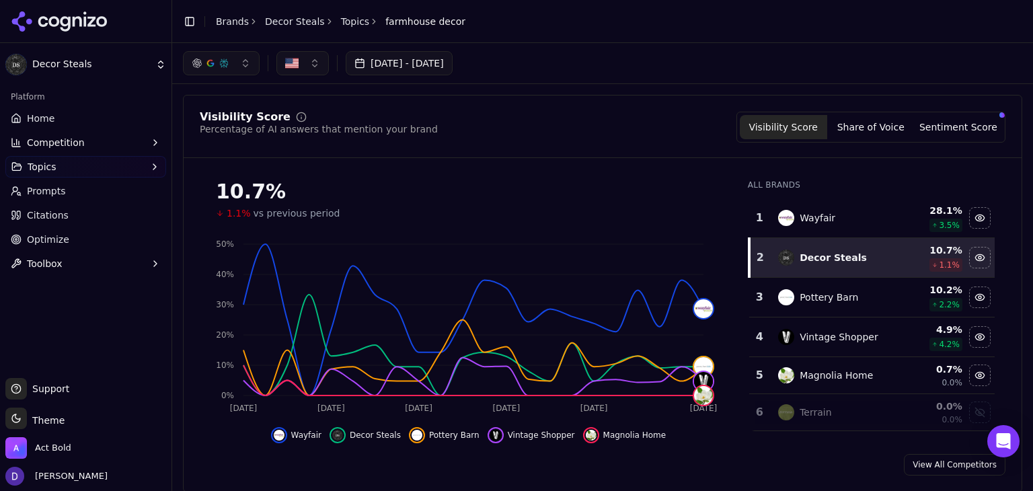
click at [871, 129] on button "Share of Voice" at bounding box center [870, 127] width 87 height 24
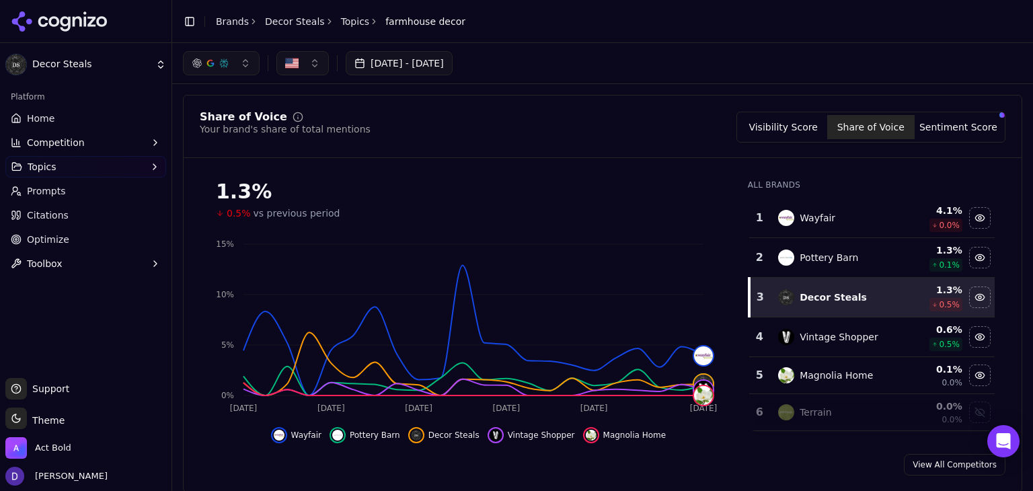
click at [54, 114] on link "Home" at bounding box center [85, 119] width 161 height 22
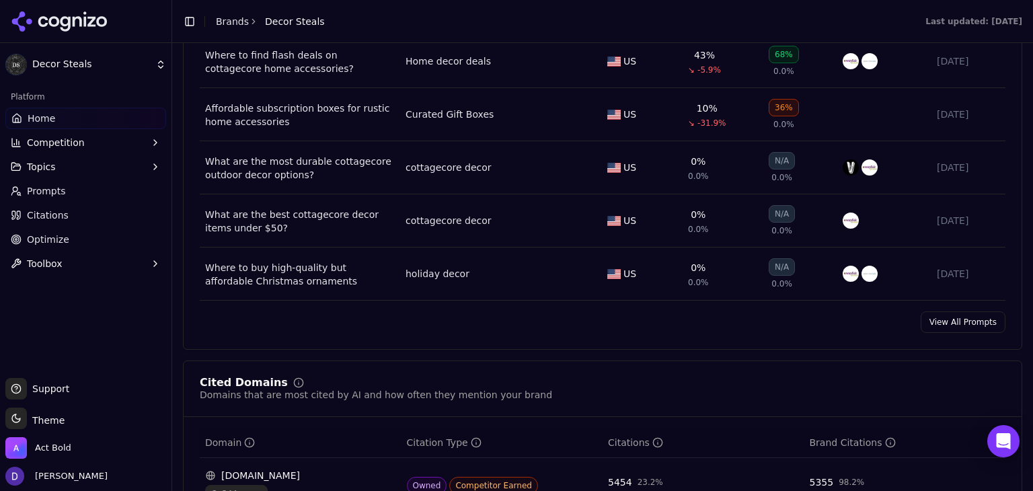
scroll to position [1076, 0]
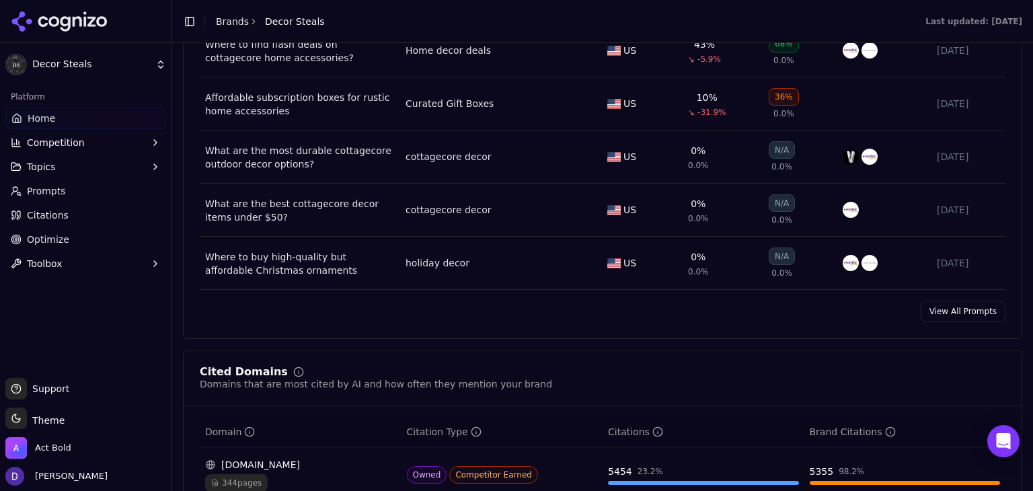
click at [943, 319] on link "View All Prompts" at bounding box center [963, 312] width 85 height 22
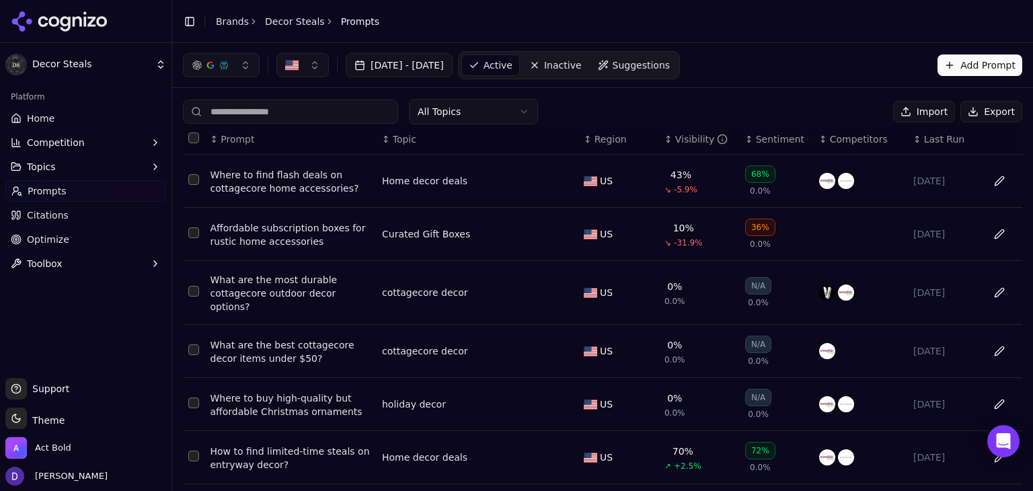
click at [981, 111] on button "Export" at bounding box center [992, 112] width 62 height 22
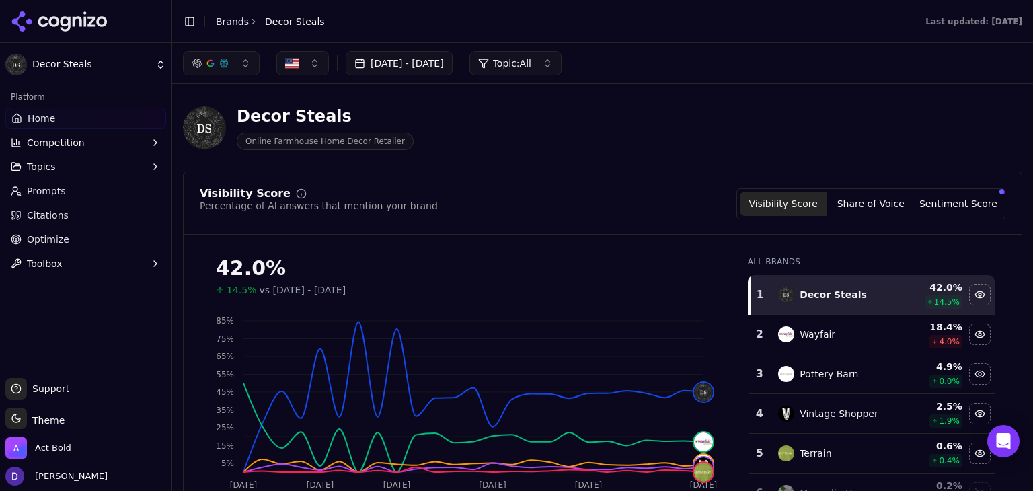
click at [77, 118] on link "Home" at bounding box center [85, 119] width 161 height 22
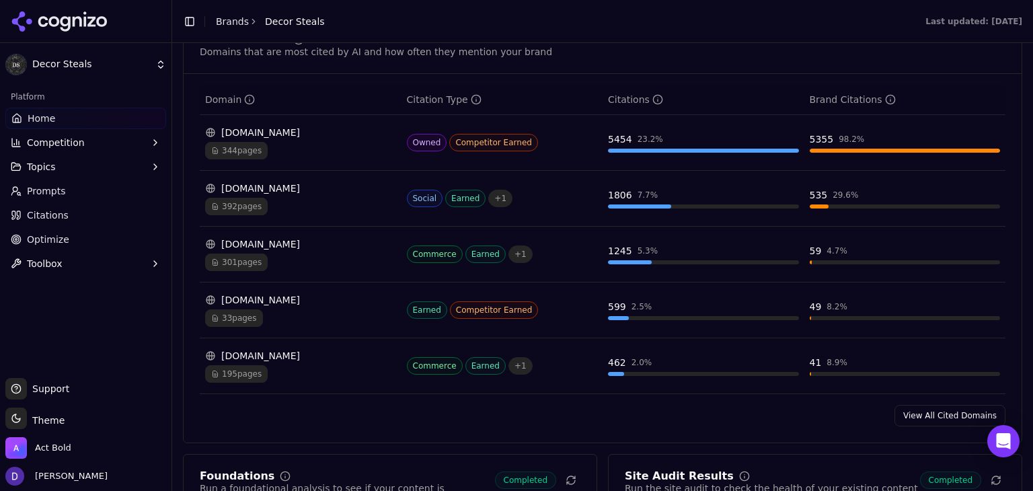
scroll to position [1435, 0]
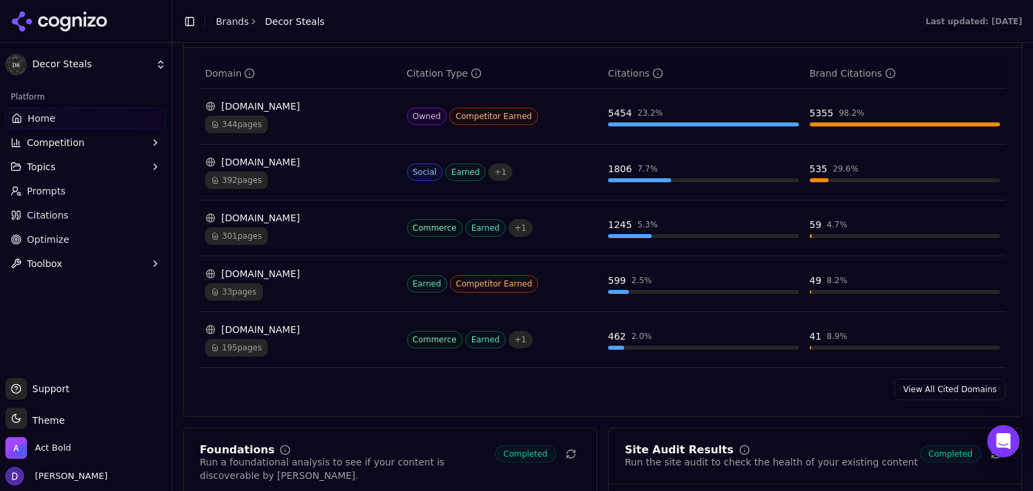
click at [963, 383] on link "View All Cited Domains" at bounding box center [950, 390] width 111 height 22
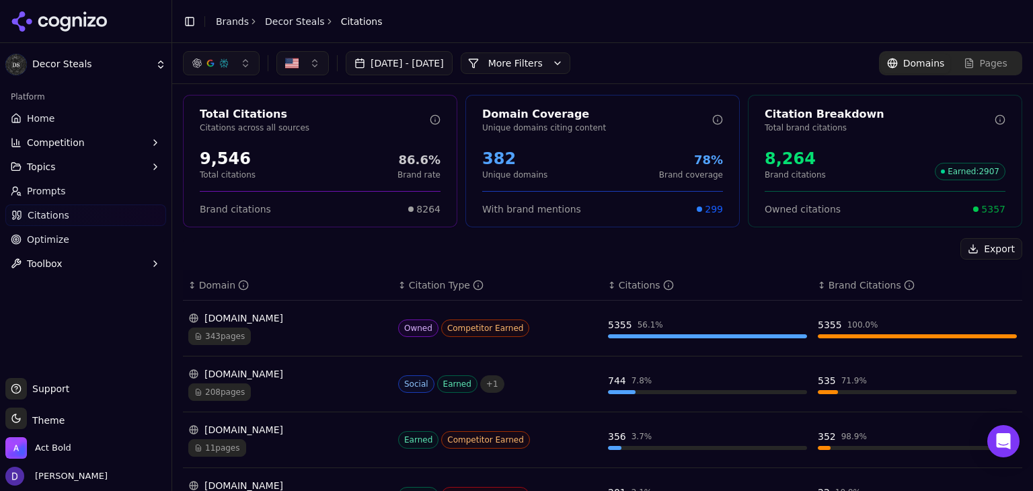
click at [227, 26] on link "Brands" at bounding box center [232, 21] width 33 height 11
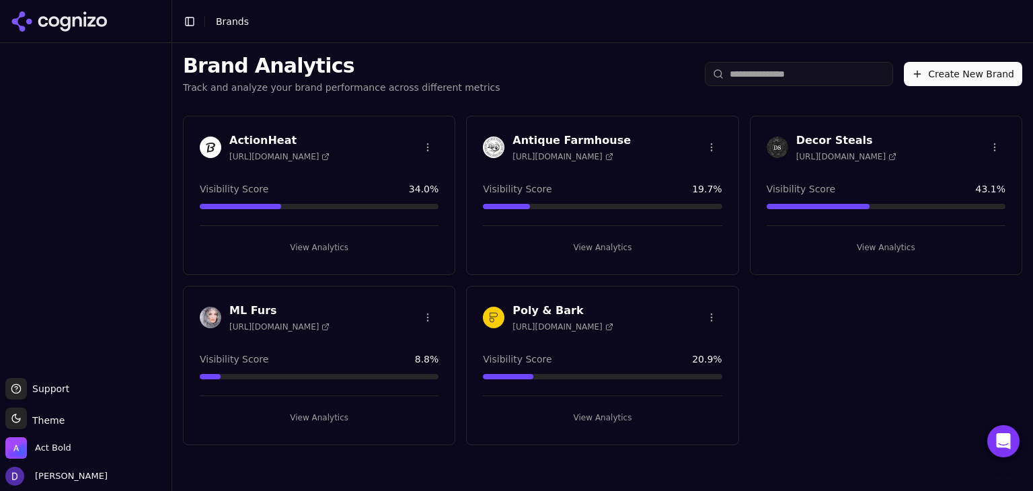
click at [543, 313] on h3 "Poly & Bark" at bounding box center [563, 311] width 100 height 16
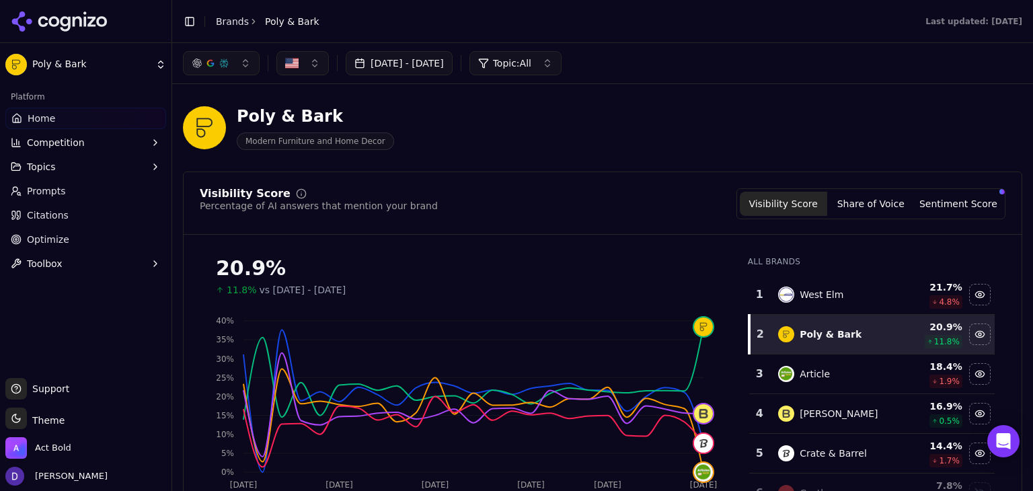
click at [953, 205] on button "Sentiment Score" at bounding box center [958, 204] width 87 height 24
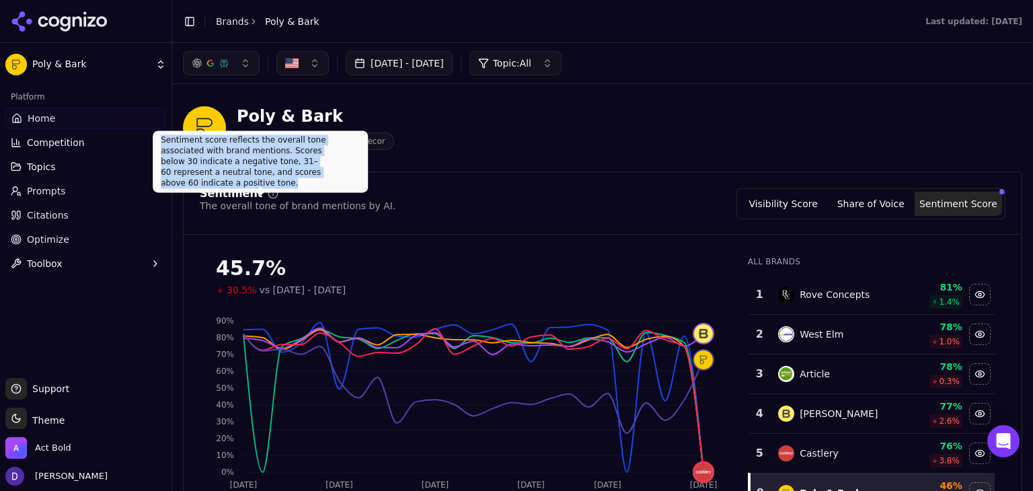
copy div "Sentiment score reflects the overall tone associated with brand mentions. Score…"
drag, startPoint x: 322, startPoint y: 173, endPoint x: 161, endPoint y: 139, distance: 163.6
click at [161, 139] on div "Sentiment score reflects the overall tone associated with brand mentions. Score…" at bounding box center [260, 162] width 215 height 62
drag, startPoint x: 284, startPoint y: 170, endPoint x: 160, endPoint y: 137, distance: 128.3
click at [160, 137] on div "Sentiment score reflects the overall tone associated with brand mentions. Score…" at bounding box center [260, 162] width 215 height 62
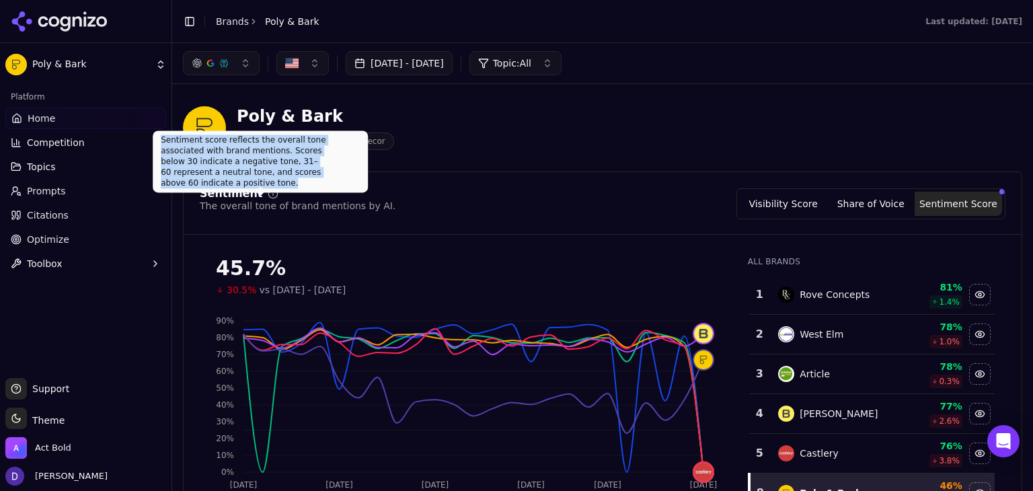
copy div "Sentiment score reflects the overall tone associated with brand mentions. Score…"
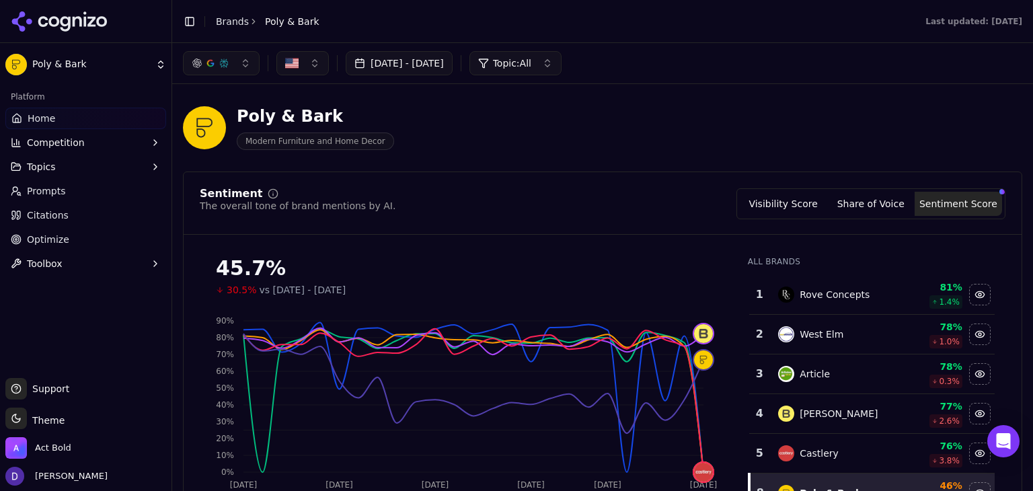
click at [788, 192] on button "Visibility Score" at bounding box center [783, 204] width 87 height 24
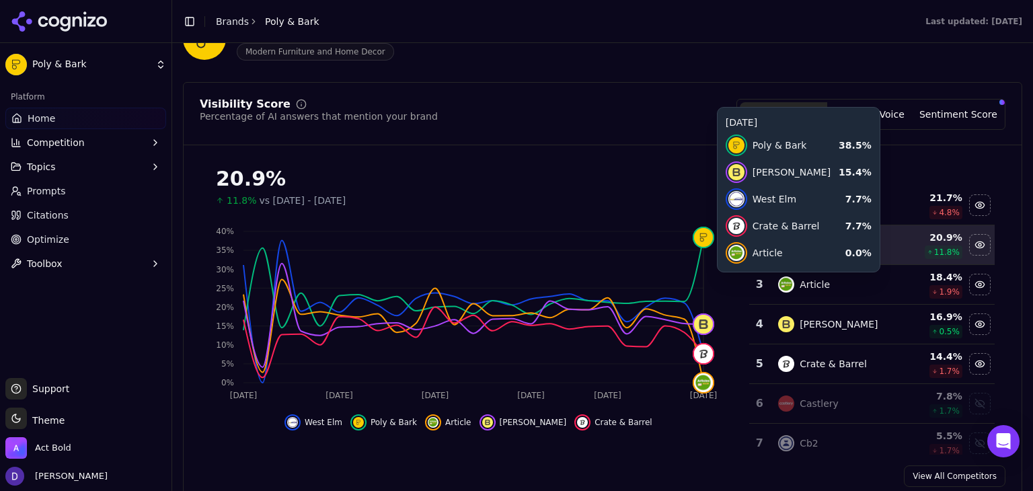
scroll to position [179, 0]
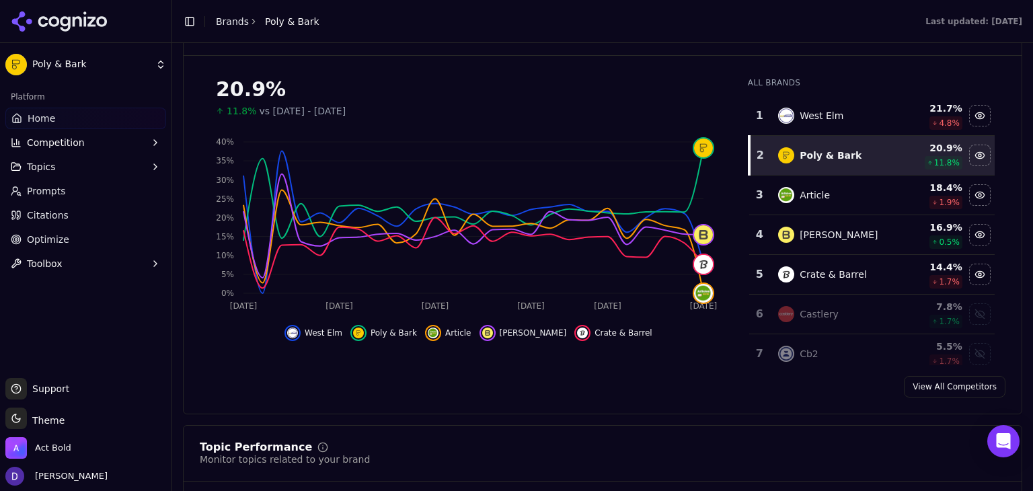
click at [931, 373] on div "Visibility Score Percentage of AI answers that mention your brand Visibility Sc…" at bounding box center [603, 204] width 840 height 422
click at [928, 387] on link "View All Competitors" at bounding box center [955, 387] width 102 height 22
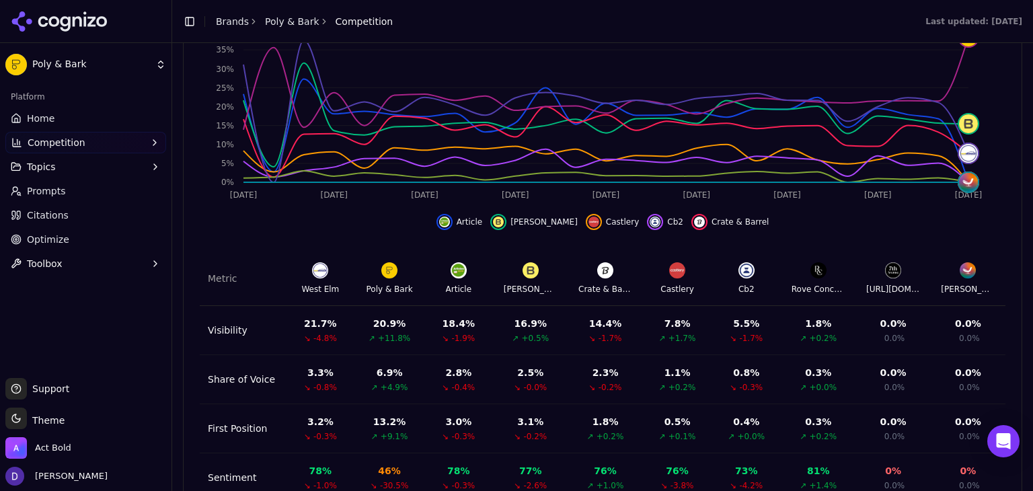
scroll to position [546, 0]
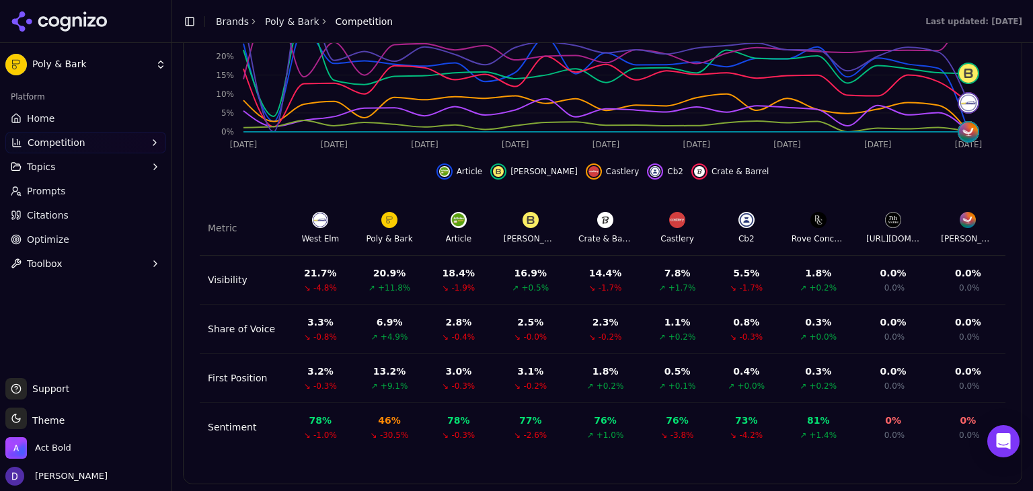
click at [65, 123] on link "Home" at bounding box center [85, 119] width 161 height 22
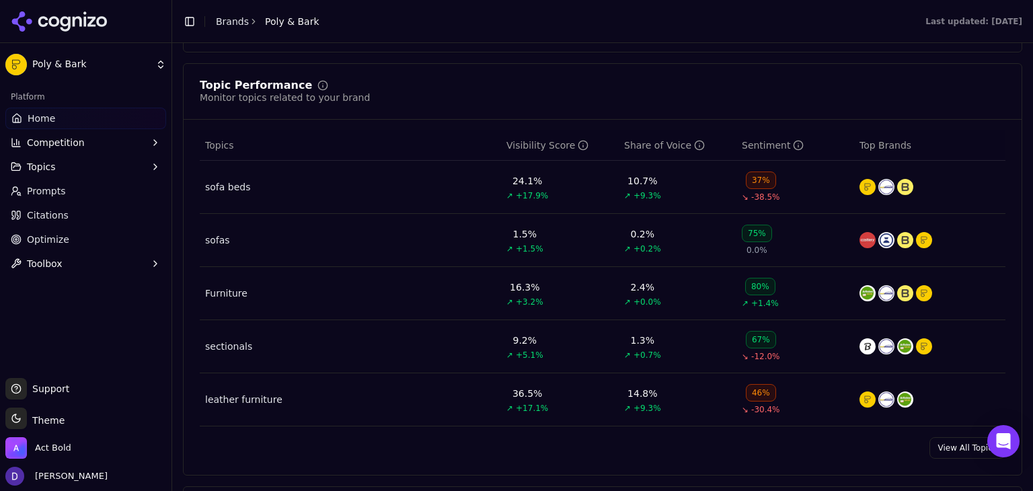
scroll to position [549, 0]
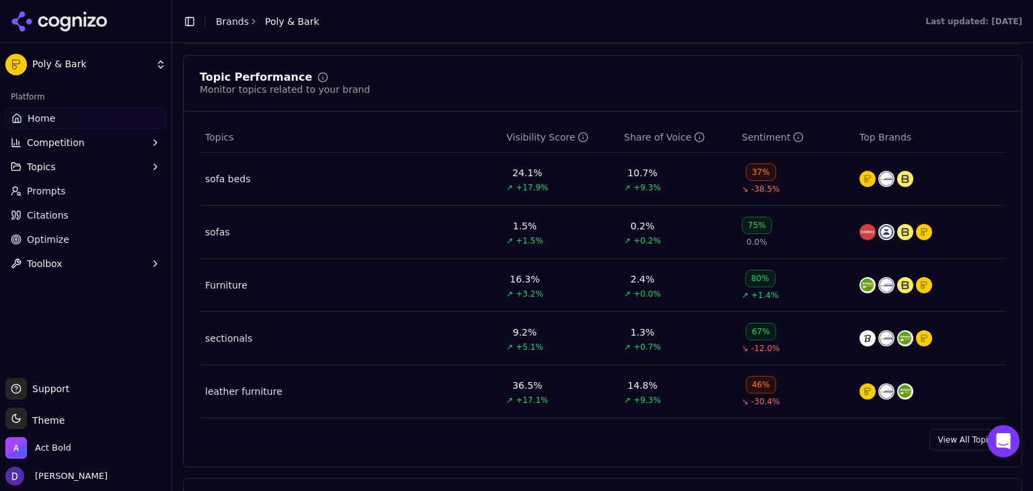
click at [953, 437] on link "View All Topics" at bounding box center [968, 440] width 76 height 22
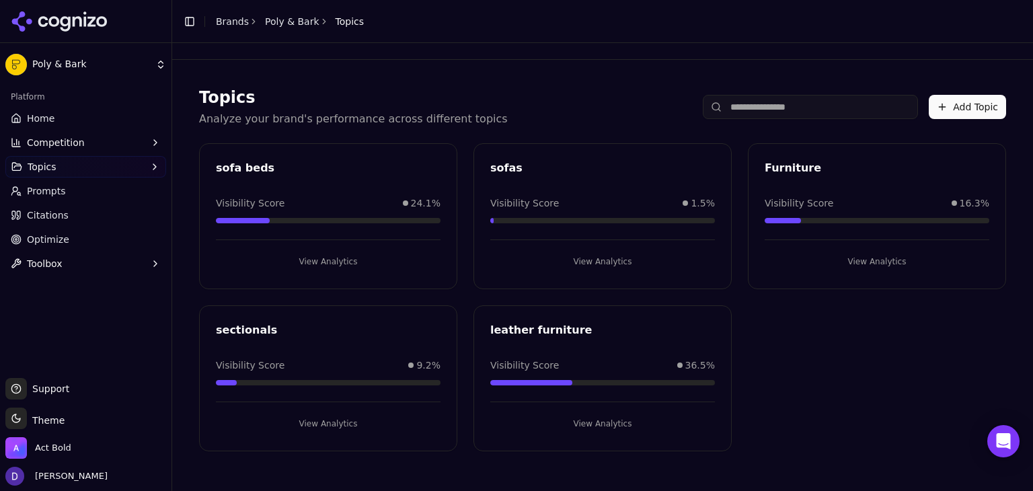
click at [612, 423] on button "View Analytics" at bounding box center [602, 424] width 225 height 22
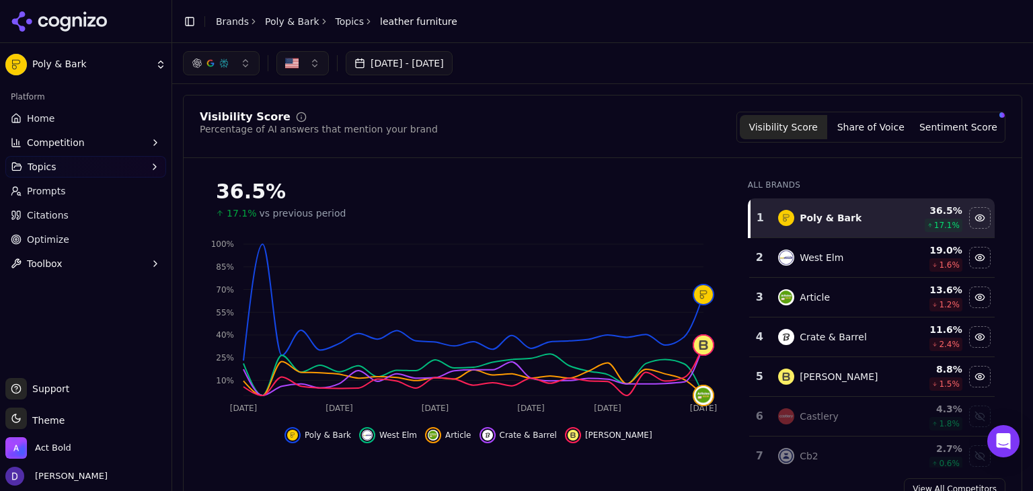
click at [856, 124] on button "Share of Voice" at bounding box center [870, 127] width 87 height 24
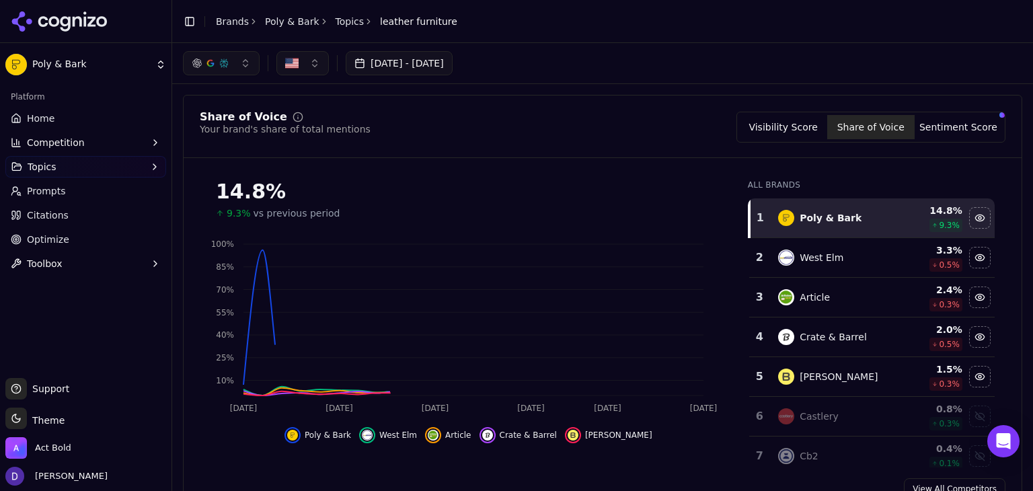
click at [798, 132] on button "Visibility Score" at bounding box center [783, 127] width 87 height 24
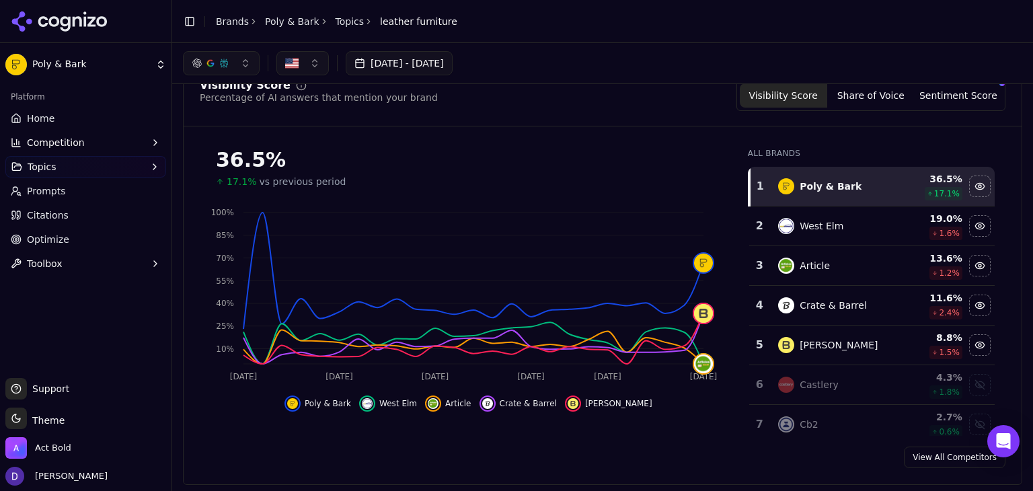
scroll to position [14, 0]
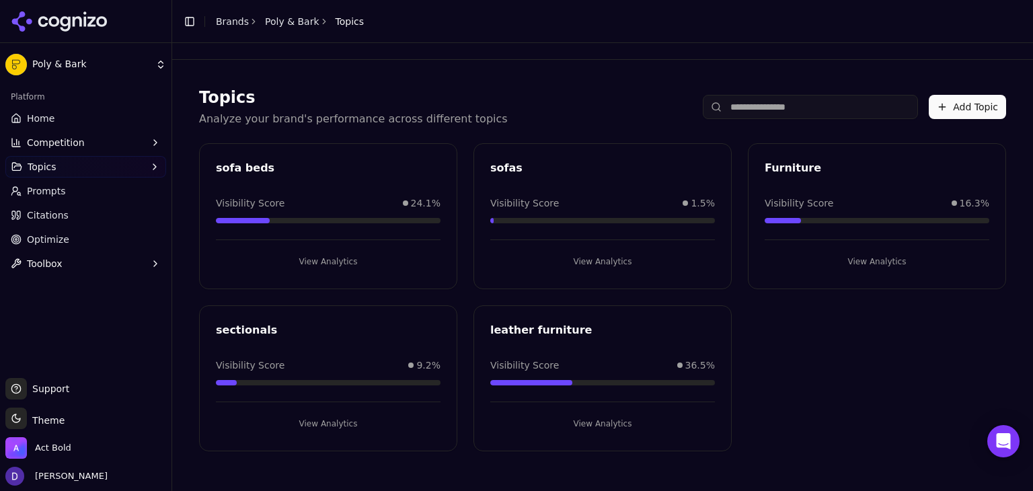
click at [594, 254] on button "View Analytics" at bounding box center [602, 262] width 225 height 22
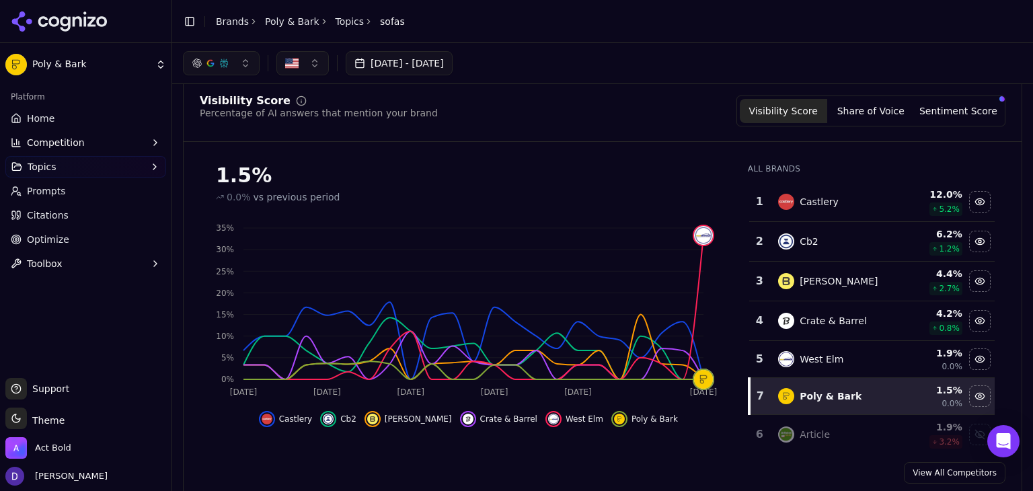
scroll to position [10, 0]
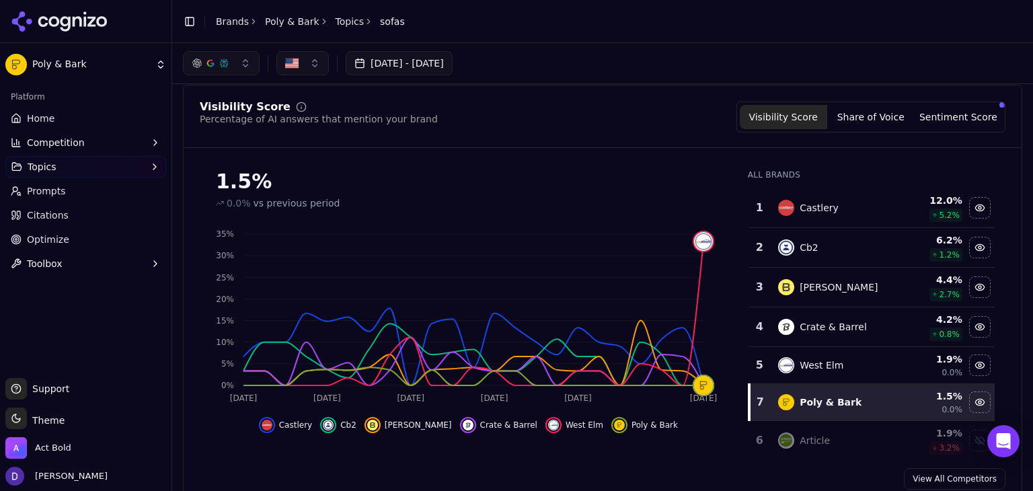
click at [880, 110] on button "Share of Voice" at bounding box center [870, 117] width 87 height 24
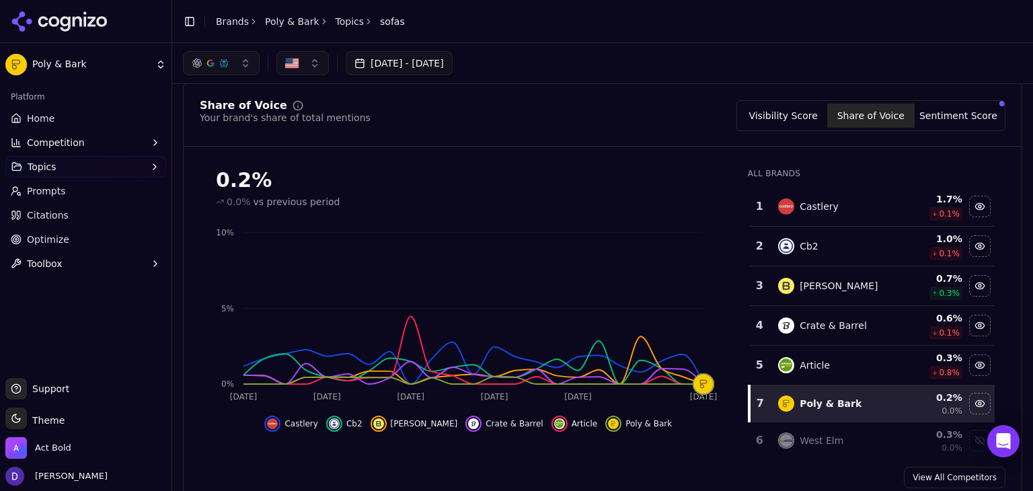
scroll to position [9, 0]
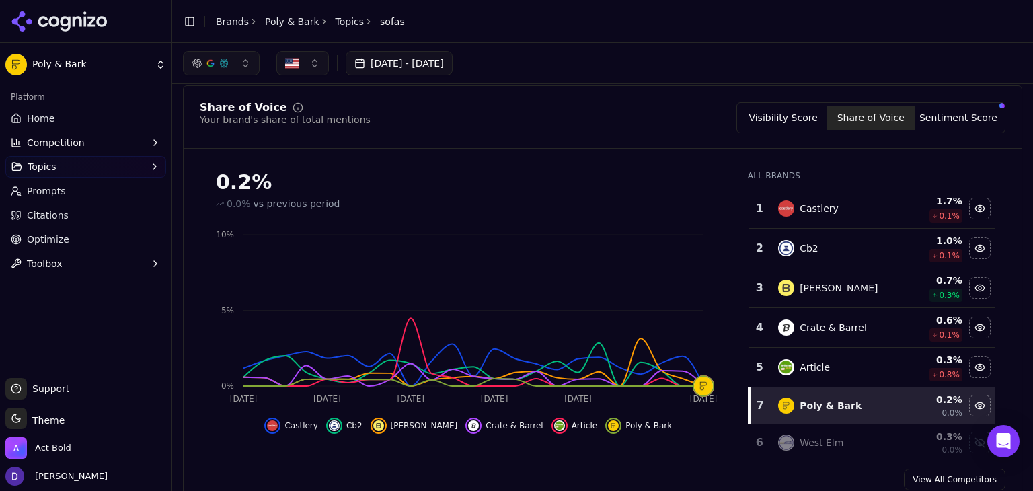
click at [793, 111] on button "Visibility Score" at bounding box center [783, 118] width 87 height 24
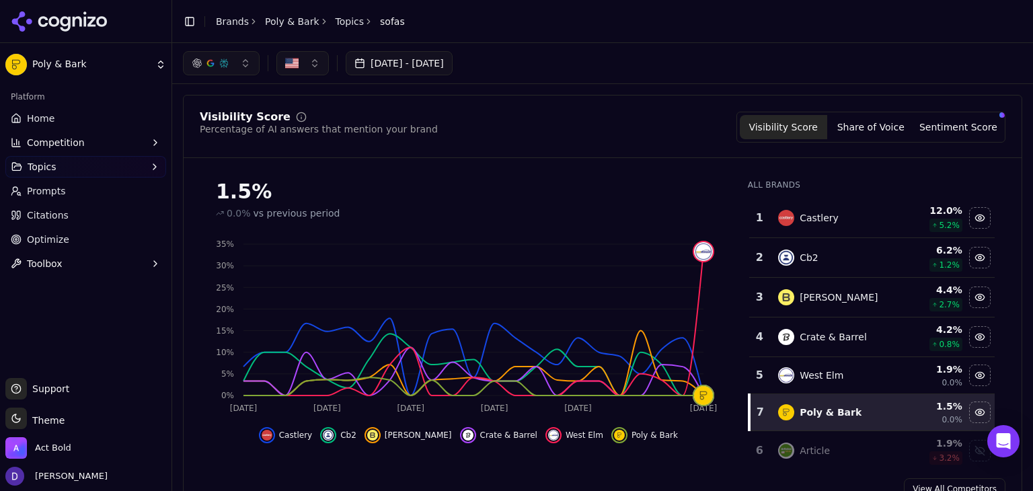
scroll to position [7, 0]
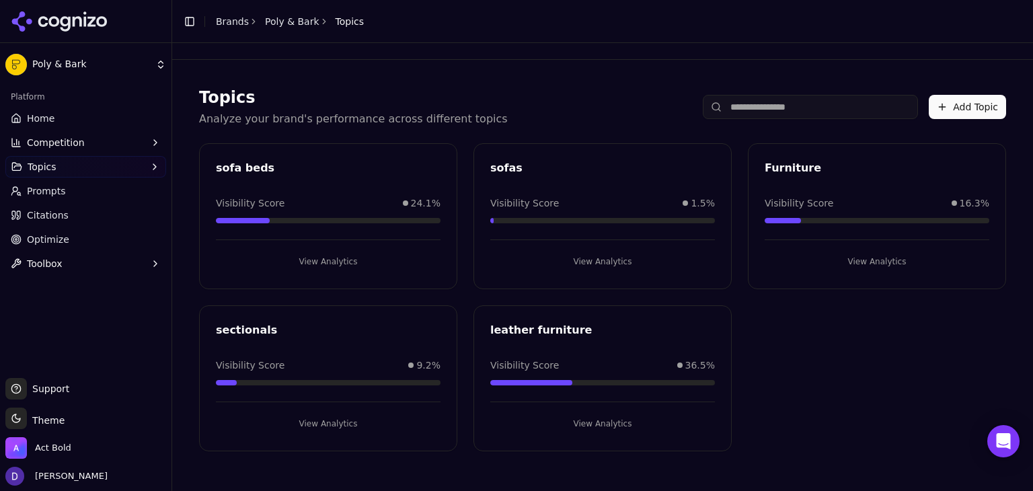
click at [71, 112] on link "Home" at bounding box center [85, 119] width 161 height 22
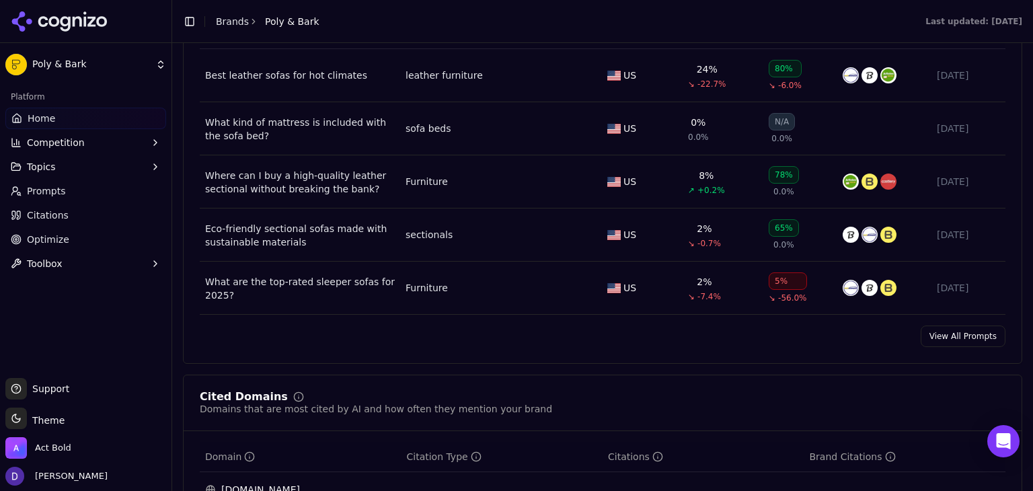
scroll to position [1076, 0]
click at [927, 334] on link "View All Prompts" at bounding box center [963, 336] width 85 height 22
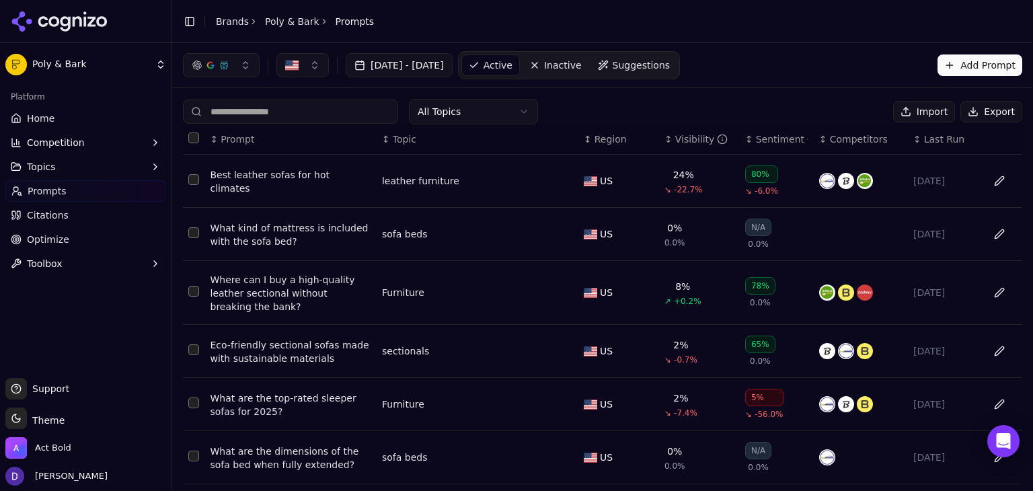
click at [999, 114] on button "Export" at bounding box center [992, 112] width 62 height 22
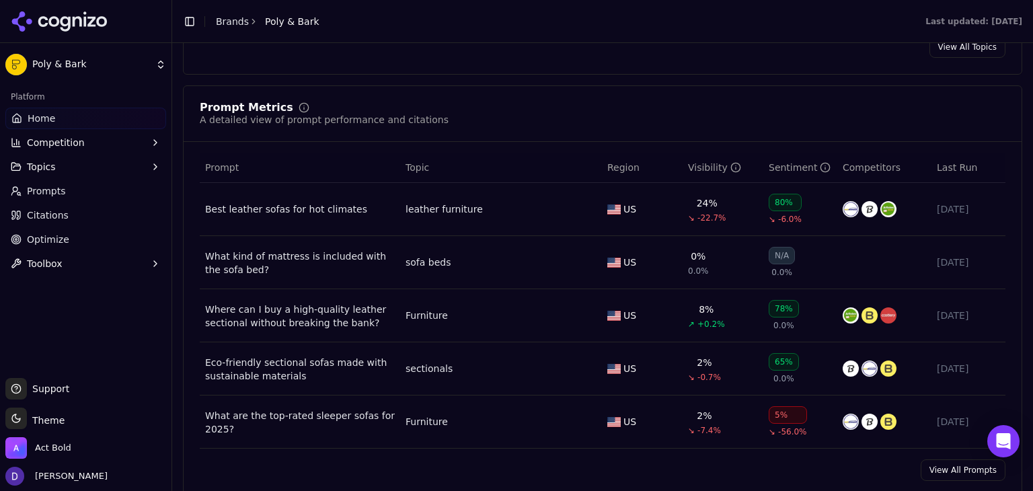
scroll to position [957, 0]
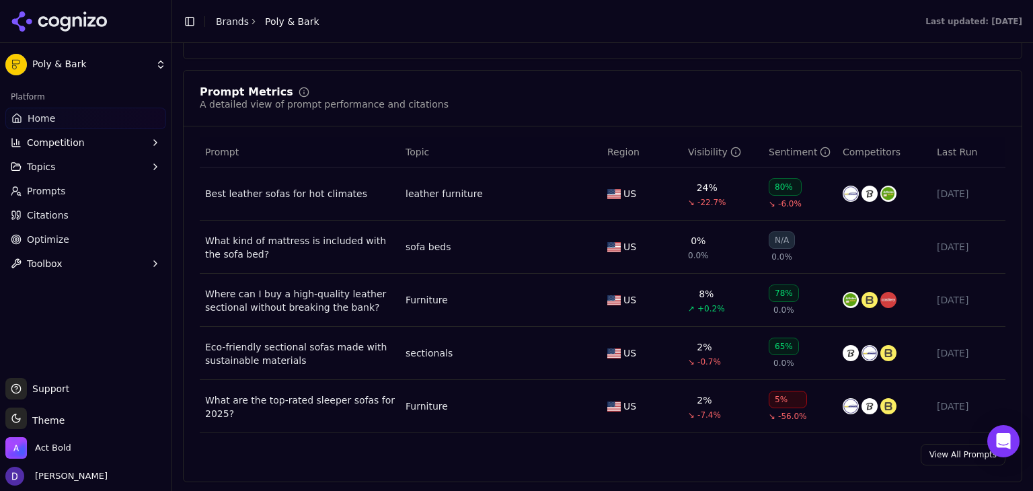
click at [56, 106] on div "Platform" at bounding box center [85, 97] width 161 height 22
click at [52, 114] on span "Home" at bounding box center [42, 118] width 28 height 13
click at [35, 115] on span "Home" at bounding box center [42, 118] width 28 height 13
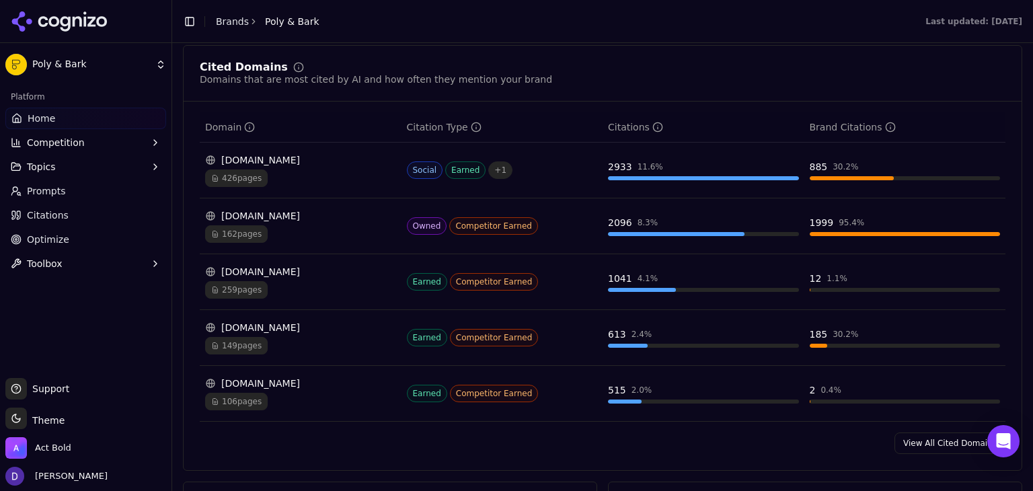
scroll to position [1496, 0]
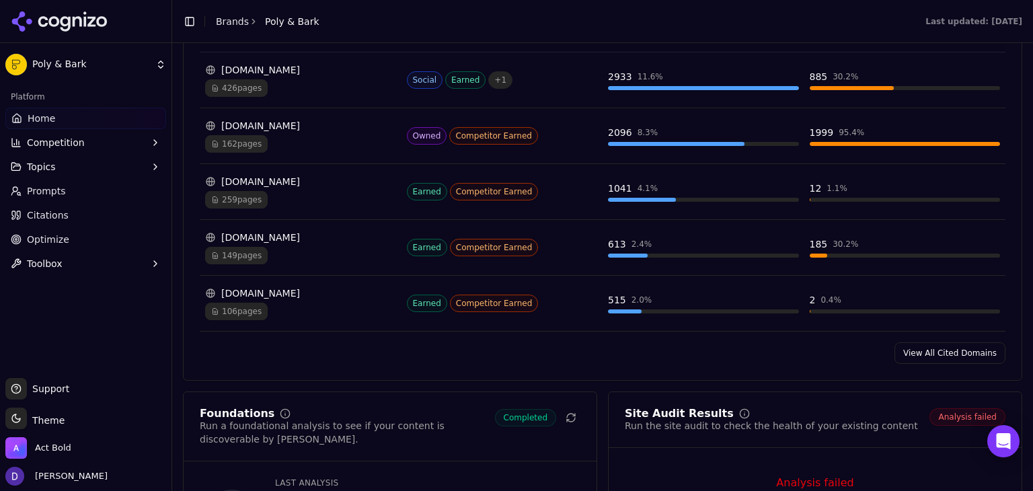
click at [951, 342] on link "View All Cited Domains" at bounding box center [950, 353] width 111 height 22
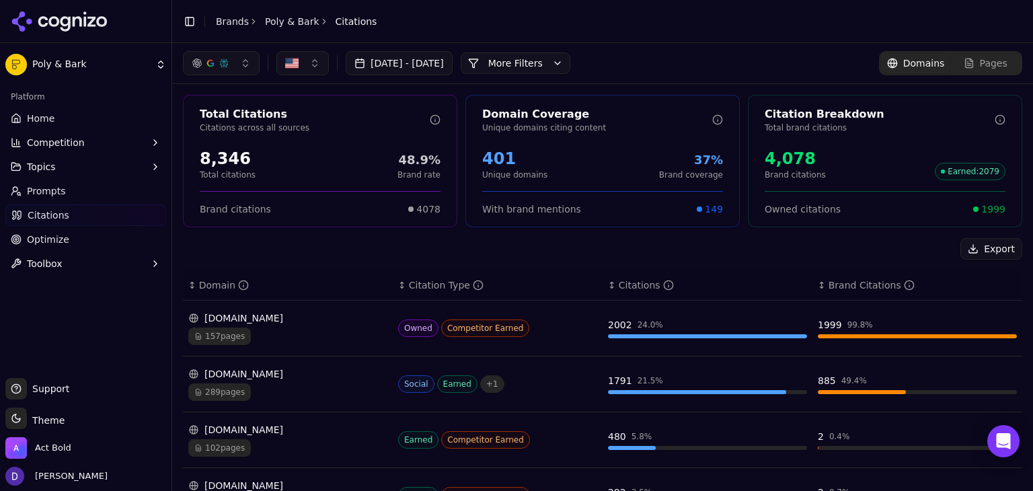
click at [451, 64] on button "[DATE] - [DATE]" at bounding box center [399, 63] width 107 height 24
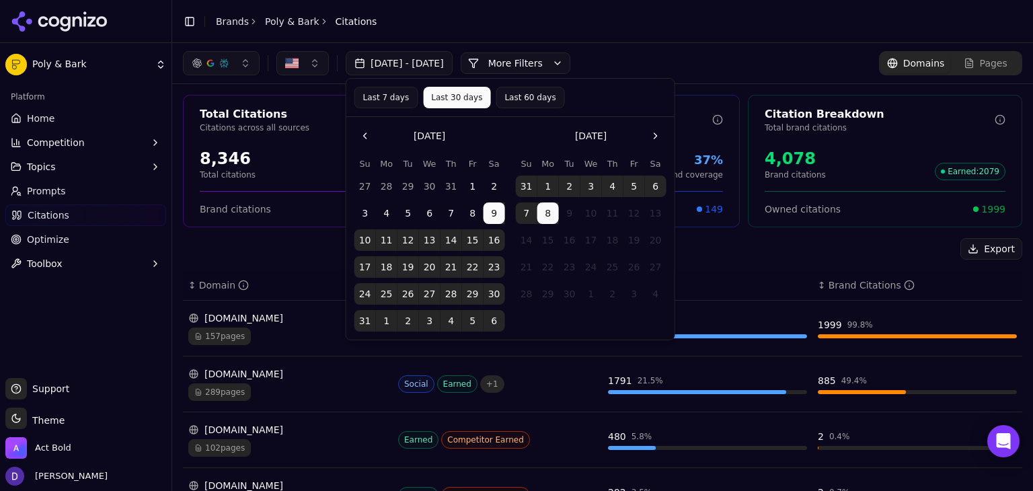
click at [464, 184] on button "1" at bounding box center [473, 187] width 22 height 22
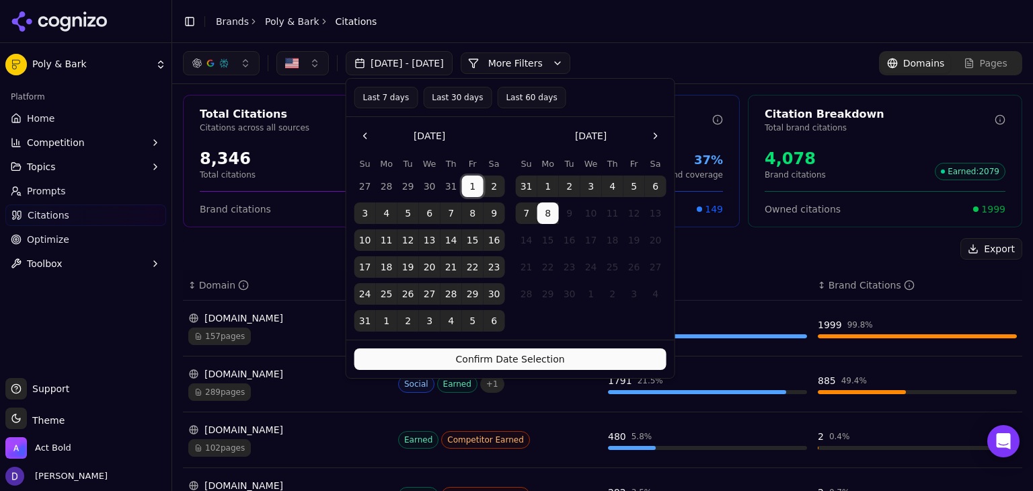
click at [466, 182] on button "1" at bounding box center [473, 187] width 22 height 22
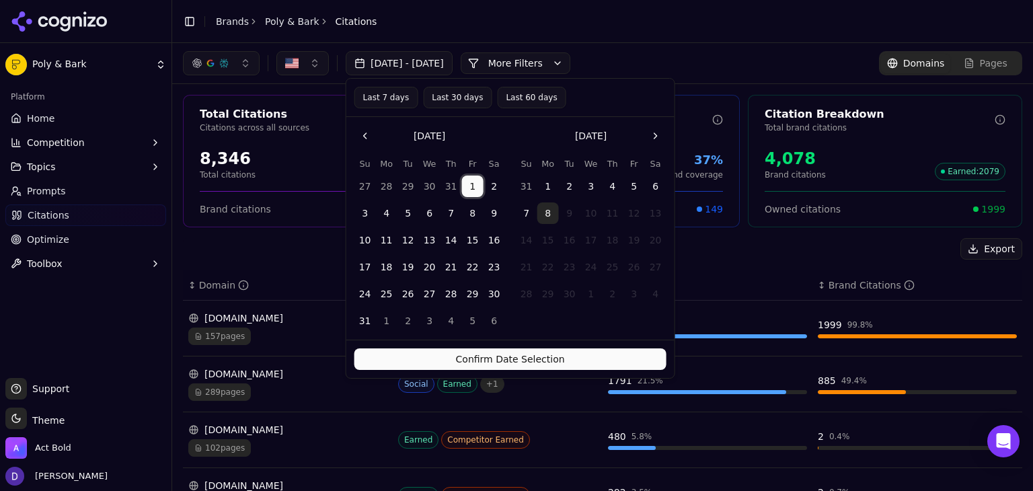
click at [363, 321] on button "31" at bounding box center [366, 321] width 22 height 22
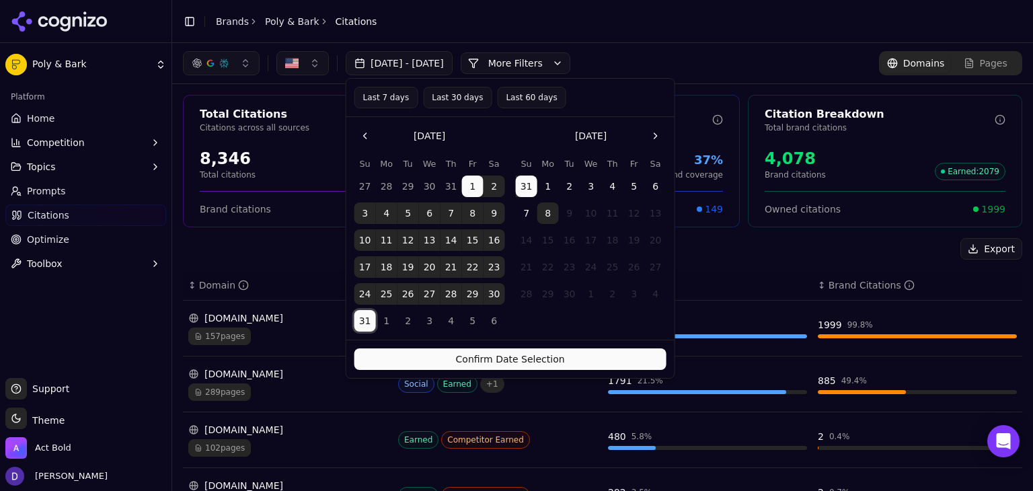
click at [429, 352] on button "Confirm Date Selection" at bounding box center [511, 359] width 312 height 22
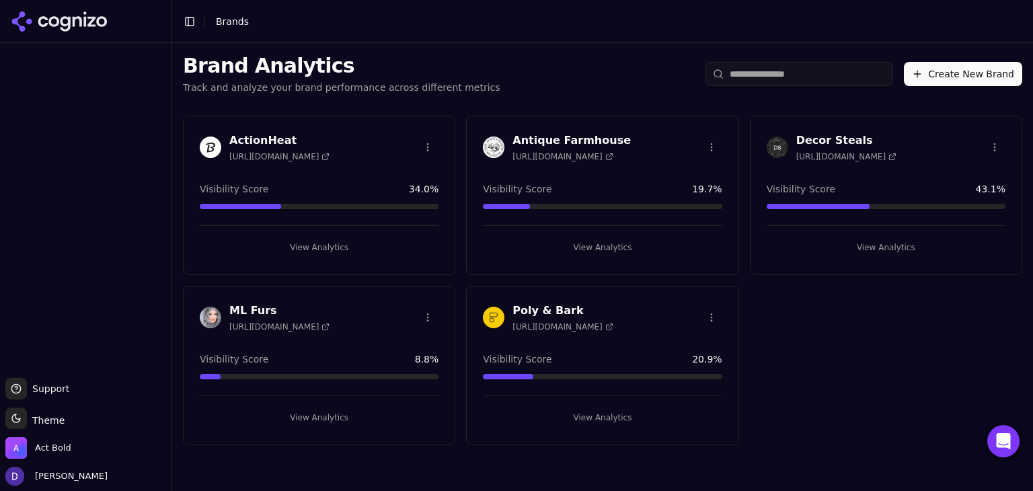
click at [258, 135] on h3 "ActionHeat" at bounding box center [279, 141] width 100 height 16
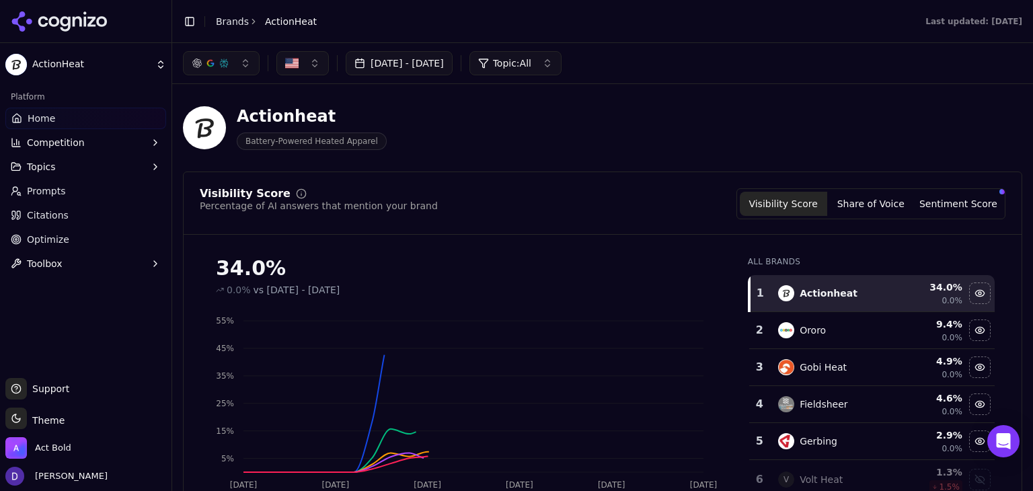
click at [431, 73] on button "[DATE] - [DATE]" at bounding box center [399, 63] width 107 height 24
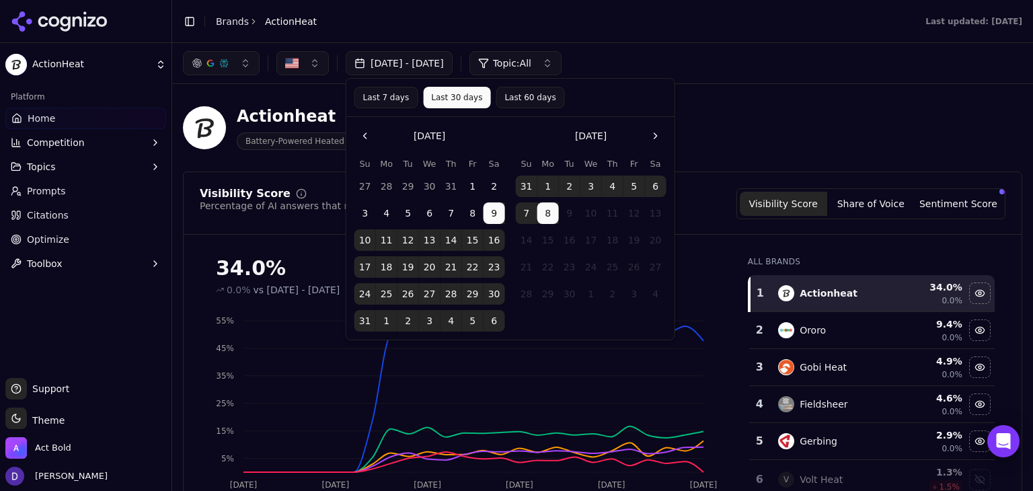
click at [382, 98] on button "Last 7 days" at bounding box center [387, 98] width 64 height 22
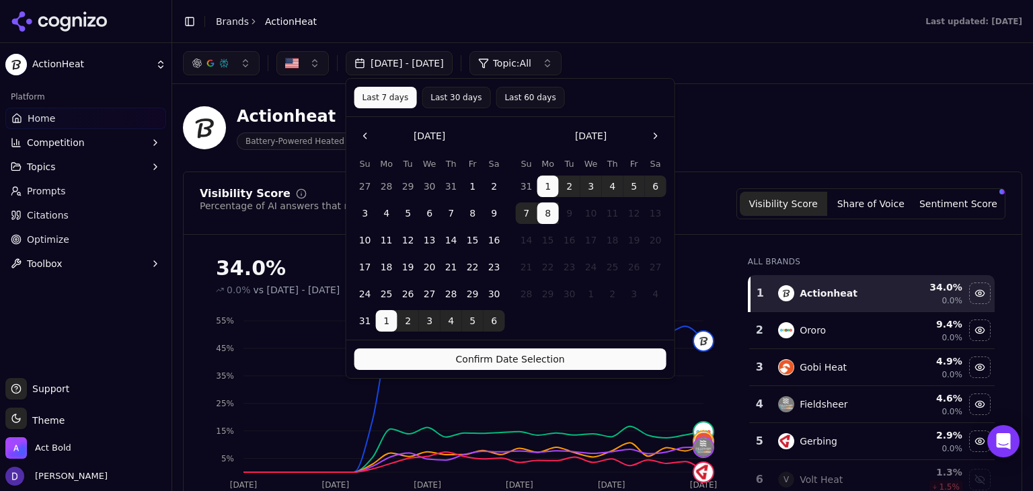
click at [509, 353] on button "Confirm Date Selection" at bounding box center [511, 359] width 312 height 22
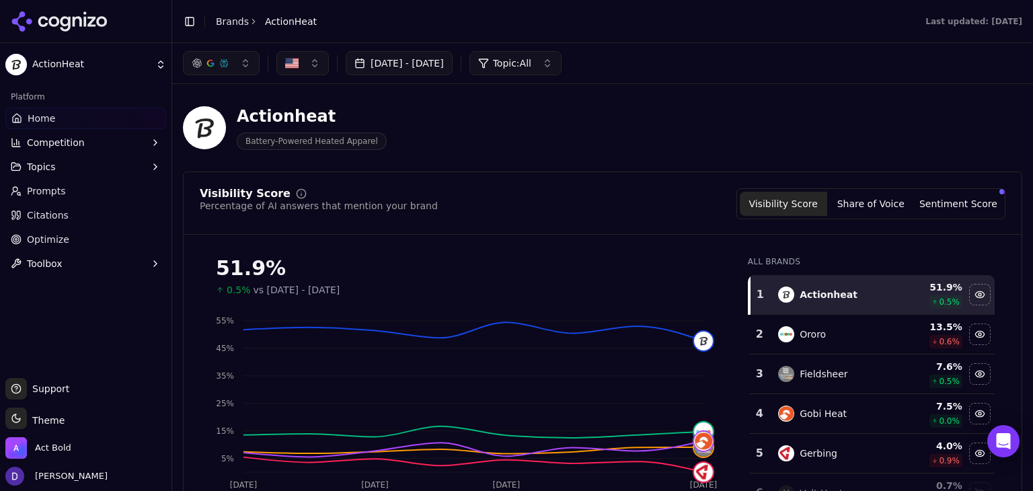
click at [422, 74] on button "[DATE] - [DATE]" at bounding box center [399, 63] width 107 height 24
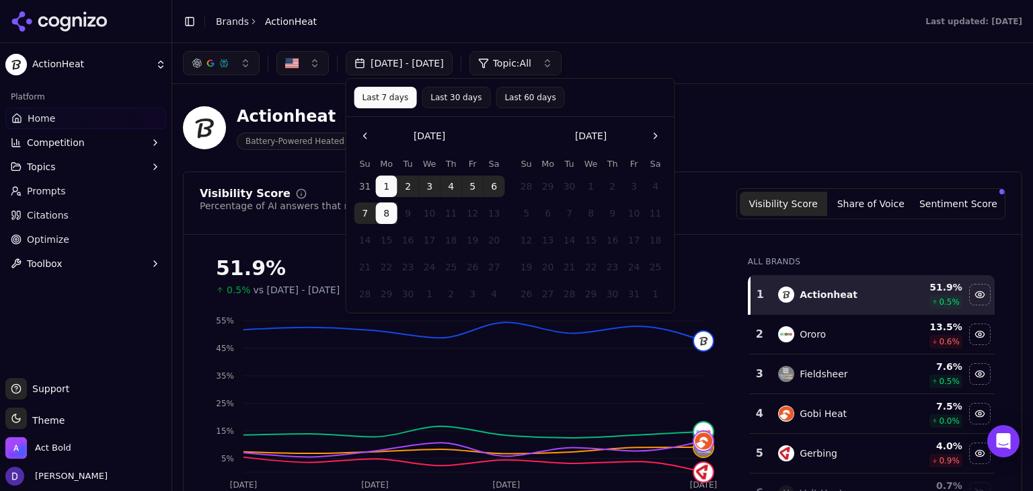
click at [356, 135] on button "Go to the Previous Month" at bounding box center [366, 136] width 22 height 22
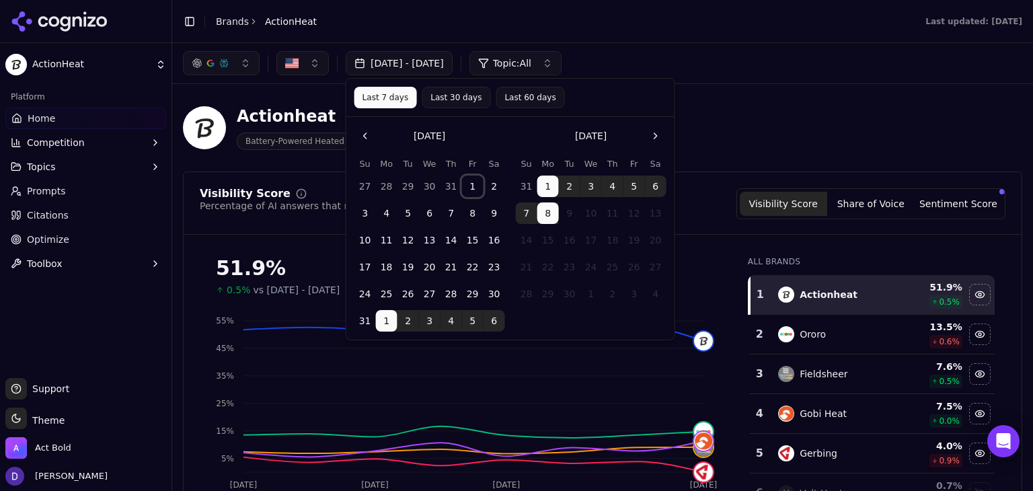
click at [466, 185] on button "1" at bounding box center [473, 187] width 22 height 22
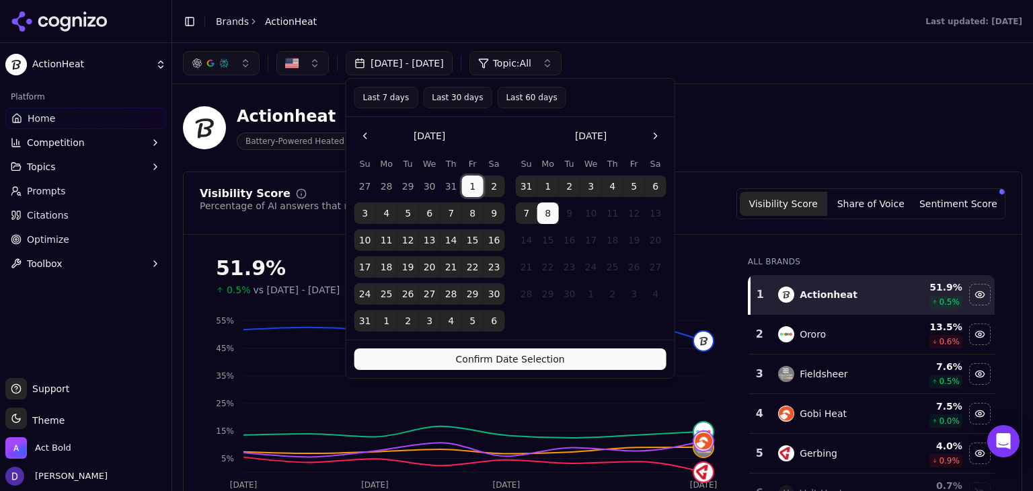
click at [363, 318] on button "31" at bounding box center [366, 321] width 22 height 22
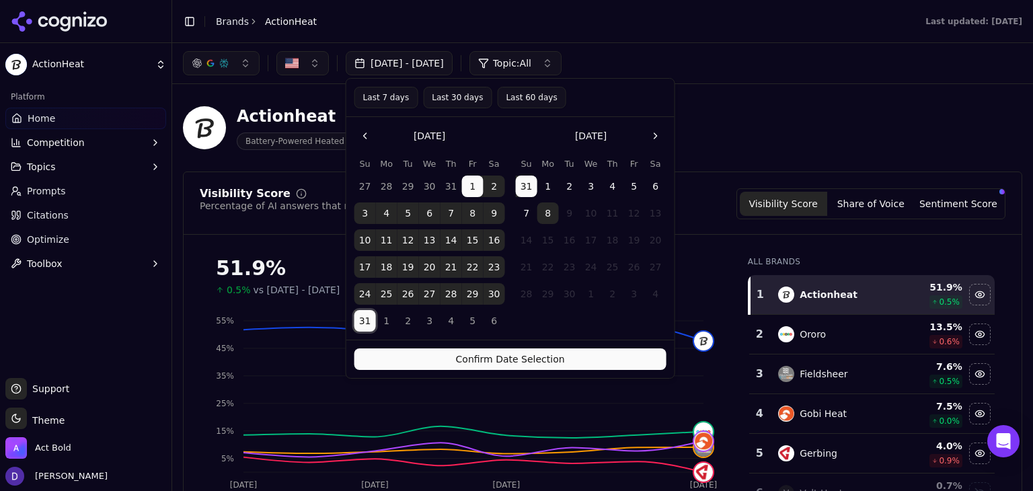
click at [514, 357] on button "Confirm Date Selection" at bounding box center [511, 359] width 312 height 22
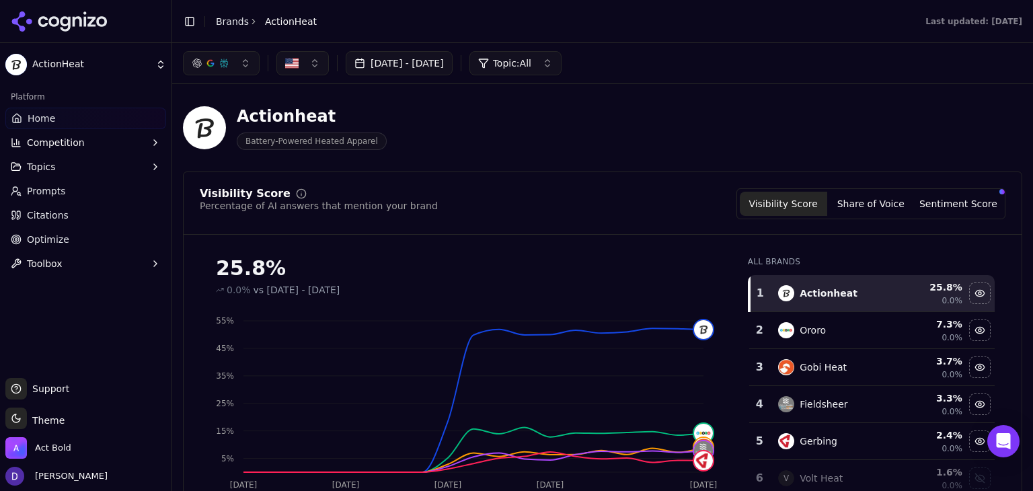
click at [397, 81] on div "[DATE] - [DATE] Topic: All" at bounding box center [602, 63] width 861 height 40
click at [398, 69] on button "[DATE] - [DATE]" at bounding box center [399, 63] width 107 height 24
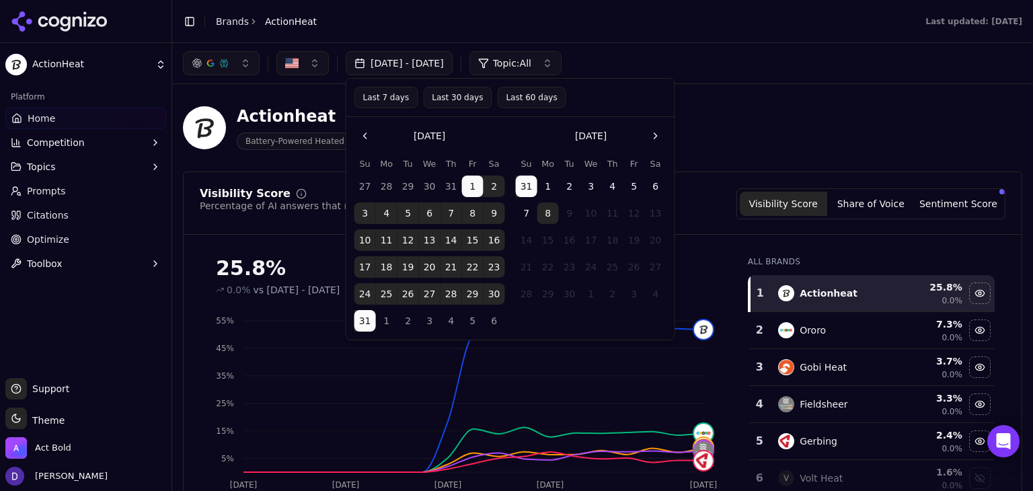
click at [388, 91] on button "Last 7 days" at bounding box center [387, 98] width 64 height 22
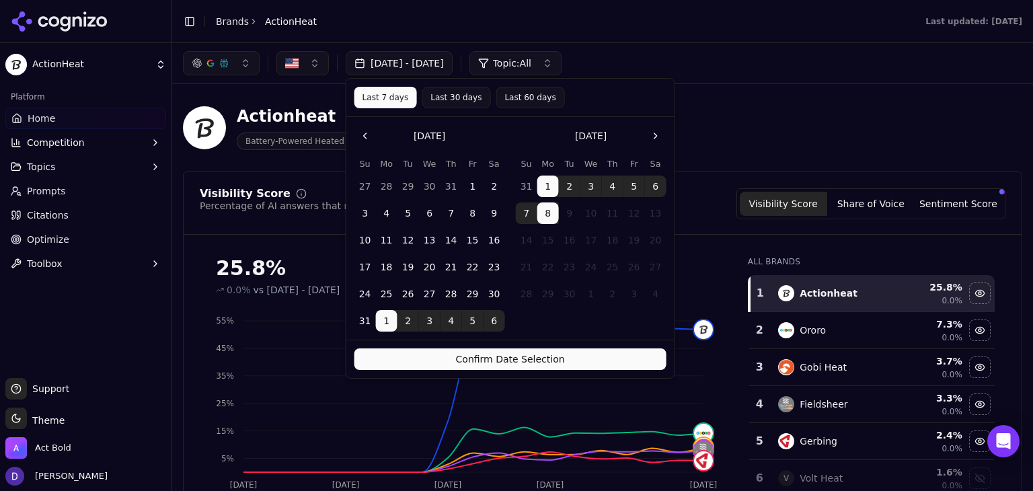
click at [521, 361] on button "Confirm Date Selection" at bounding box center [511, 359] width 312 height 22
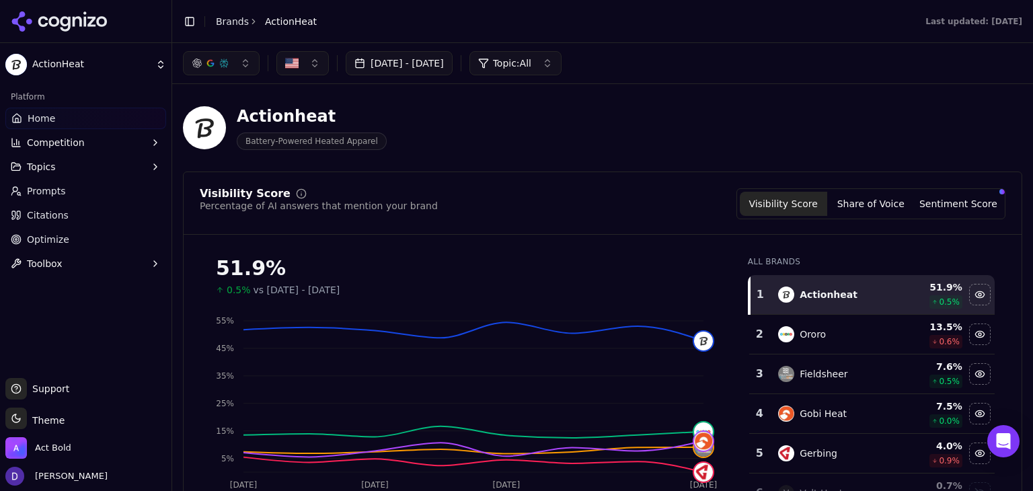
click at [414, 57] on button "[DATE] - [DATE]" at bounding box center [399, 63] width 107 height 24
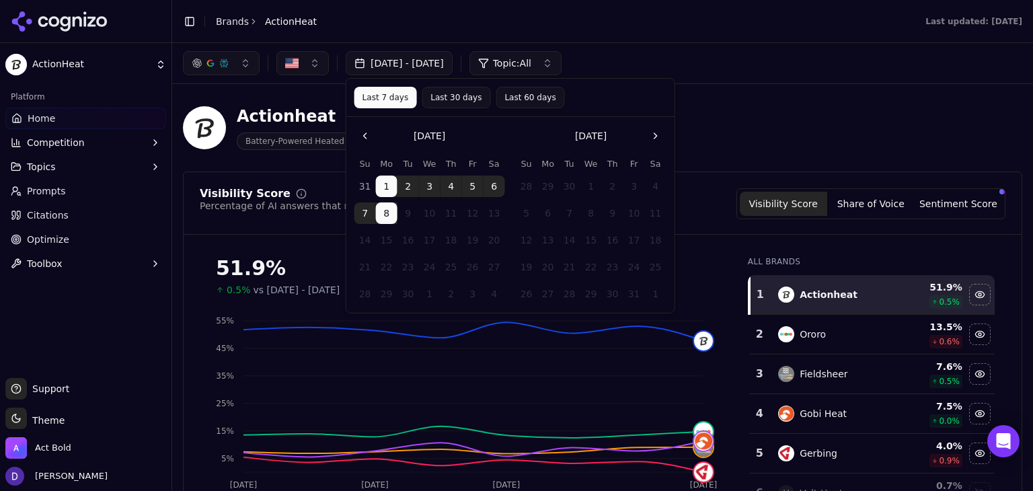
click at [360, 134] on button "Go to the Previous Month" at bounding box center [366, 136] width 22 height 22
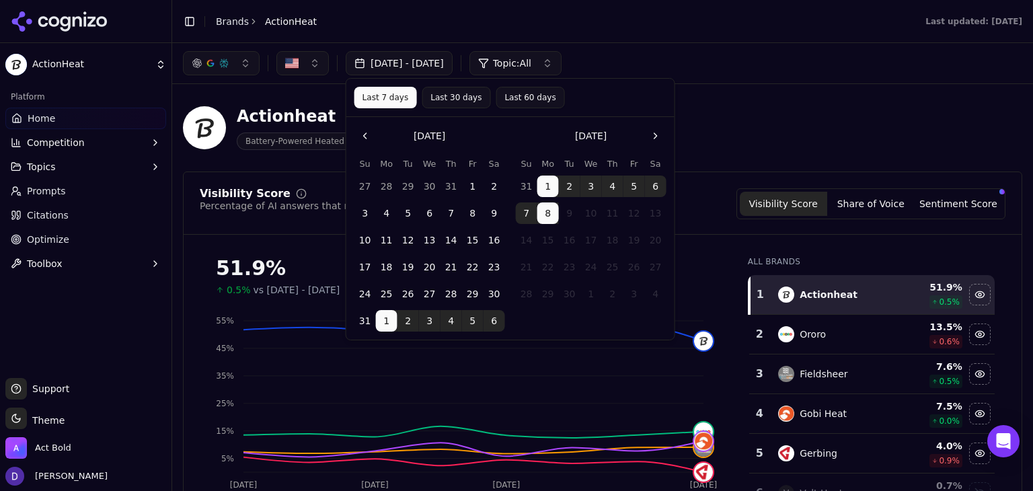
click at [474, 240] on button "15" at bounding box center [473, 240] width 22 height 22
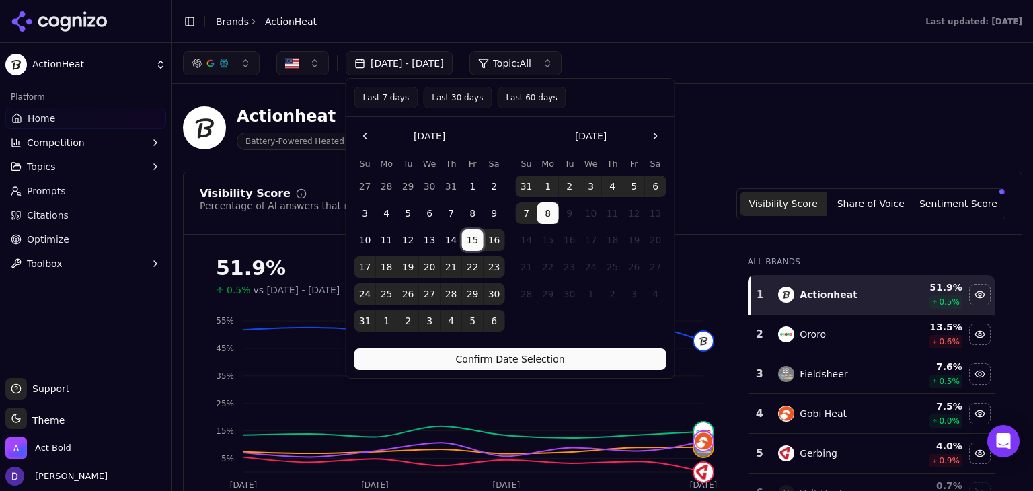
click at [546, 213] on button "8" at bounding box center [549, 213] width 22 height 22
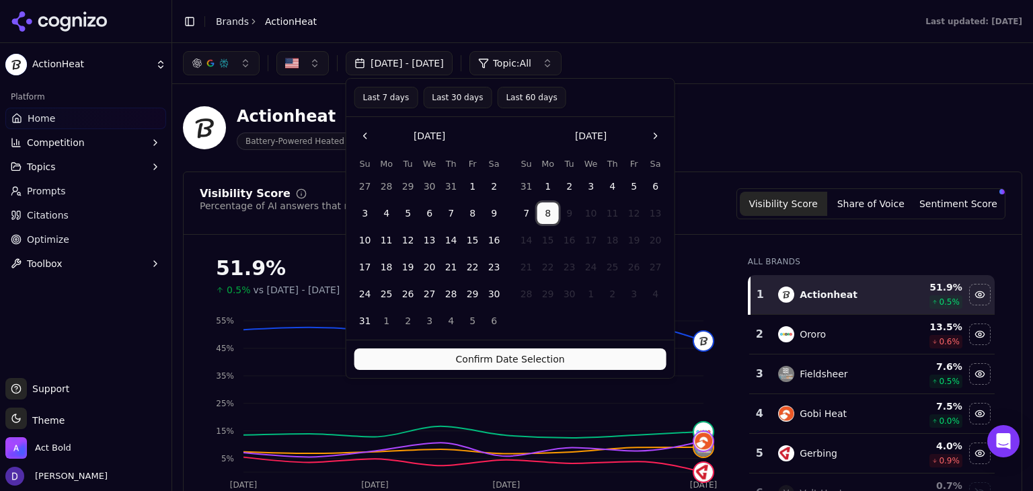
click at [472, 241] on button "15" at bounding box center [473, 240] width 22 height 22
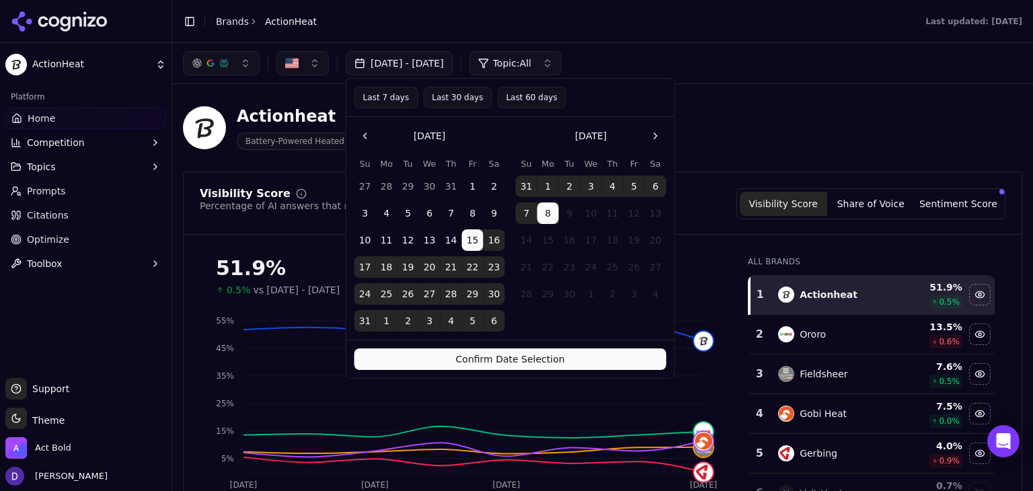
click at [503, 351] on button "Confirm Date Selection" at bounding box center [511, 359] width 312 height 22
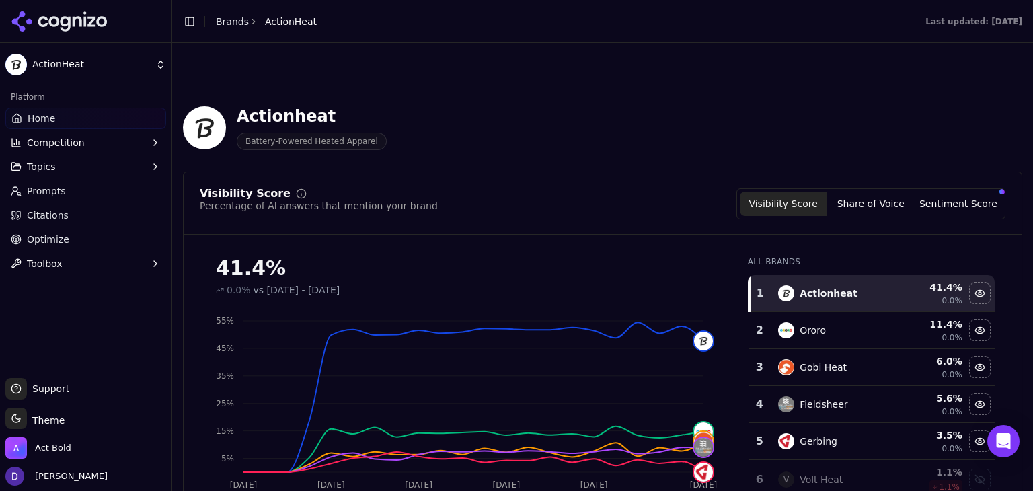
scroll to position [89, 0]
